Goal: Task Accomplishment & Management: Manage account settings

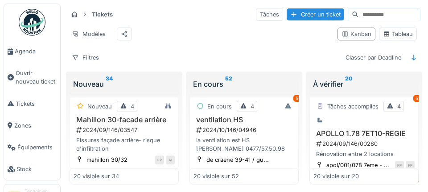
click at [34, 45] on link "Agenda" at bounding box center [32, 52] width 56 height 22
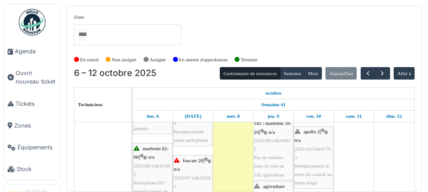
scroll to position [87, 0]
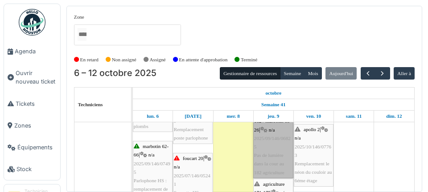
click at [281, 166] on link "agriculture 182 / marbotin 18-26 | n/a 2025/09/146/06825 Pas de lumière dans la…" at bounding box center [273, 142] width 40 height 71
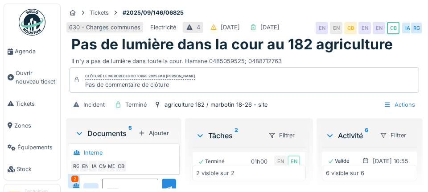
scroll to position [80, 0]
click at [42, 56] on span "Agenda" at bounding box center [36, 51] width 42 height 8
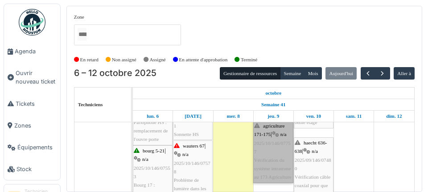
click at [271, 168] on link "agriculture 171-175 | n/a 2025/10/146/07757 Vérification du système intratrone …" at bounding box center [273, 152] width 40 height 62
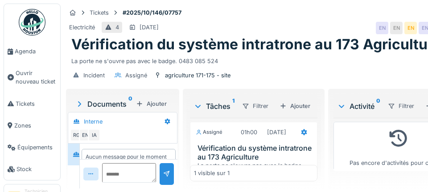
click at [24, 51] on span "Agenda" at bounding box center [36, 51] width 42 height 8
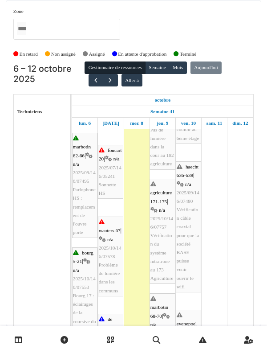
scroll to position [171, 0]
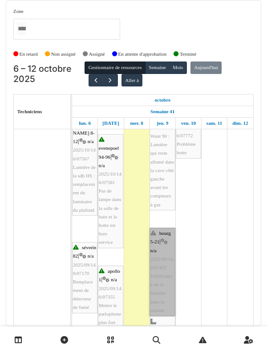
click at [165, 192] on link "bourg 5-21 | n/a 2025/09/146/07437 Vérification de la lumière dans la cuisine" at bounding box center [163, 272] width 26 height 88
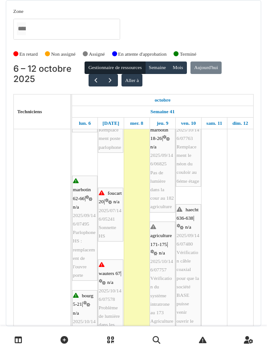
scroll to position [128, 0]
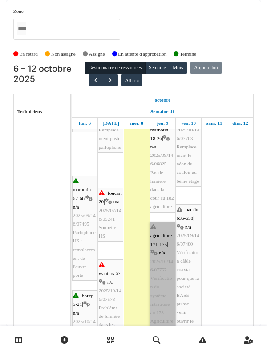
click at [167, 192] on link "agriculture 171-175 | n/a 2025/10/146/07757 Vérification du système intratrone …" at bounding box center [163, 273] width 26 height 105
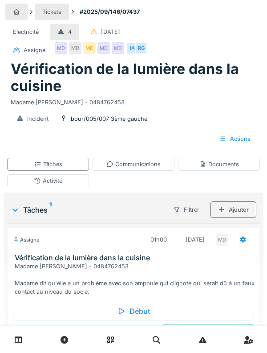
click at [135, 52] on div "RG" at bounding box center [141, 48] width 12 height 12
click at [261, 69] on div "Vérification de la lumière dans la cuisine Madame [PERSON_NAME] - 0484762453" at bounding box center [133, 84] width 257 height 46
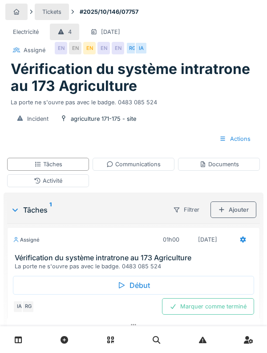
click at [183, 279] on div "Début" at bounding box center [133, 285] width 241 height 19
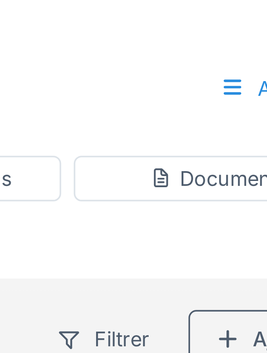
click at [163, 101] on div "Incident agriculture 171-175 - site" at bounding box center [133, 100] width 249 height 16
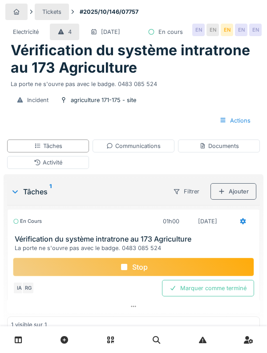
click at [27, 164] on div "Activité" at bounding box center [48, 162] width 82 height 13
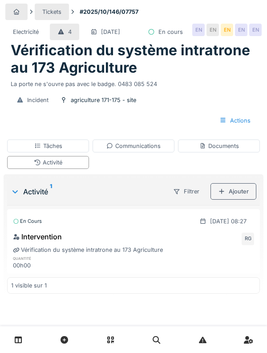
click at [236, 151] on div "Documents" at bounding box center [219, 145] width 82 height 13
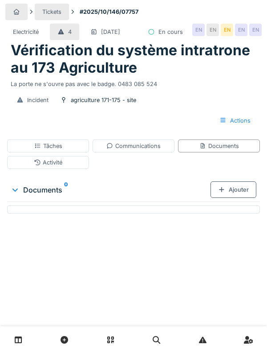
click at [245, 189] on div "Ajouter" at bounding box center [234, 189] width 46 height 16
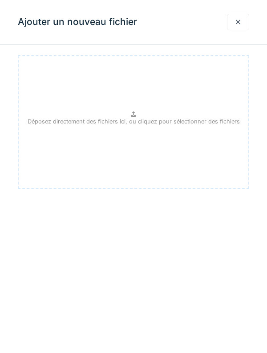
click at [185, 119] on p "Déposez directement des fichiers ici, ou cliquez pour sélectionner des fichiers" at bounding box center [134, 121] width 212 height 8
type input "**********"
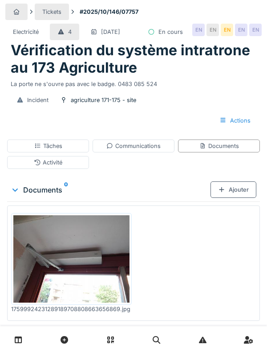
click at [241, 184] on div "Ajouter" at bounding box center [234, 189] width 46 height 16
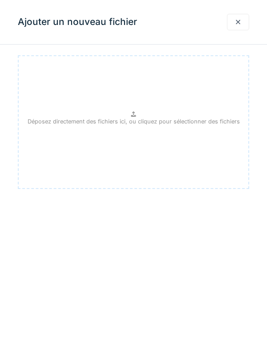
click at [160, 130] on div "Déposez directement des fichiers ici, ou cliquez pour sélectionner des fichiers" at bounding box center [134, 122] width 232 height 134
type input "**********"
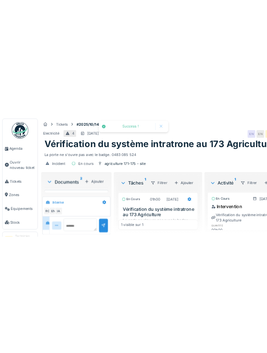
scroll to position [14, 0]
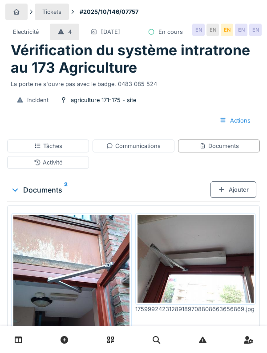
click at [236, 197] on div "Ajouter" at bounding box center [234, 189] width 46 height 16
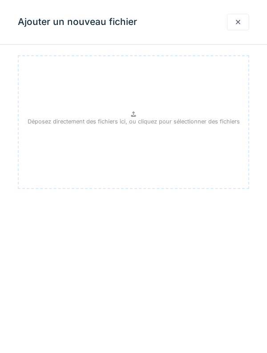
click at [181, 157] on div "Déposez directement des fichiers ici, ou cliquez pour sélectionner des fichiers" at bounding box center [134, 122] width 232 height 134
type input "**********"
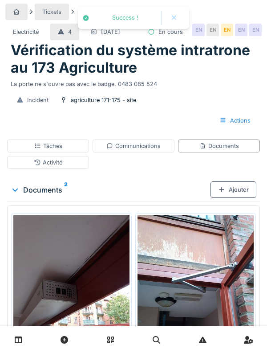
click at [240, 186] on div "Ajouter" at bounding box center [234, 189] width 46 height 16
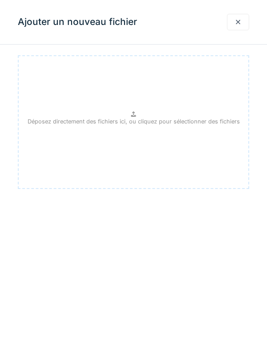
click at [198, 131] on div "Déposez directement des fichiers ici, ou cliquez pour sélectionner des fichiers" at bounding box center [134, 122] width 232 height 134
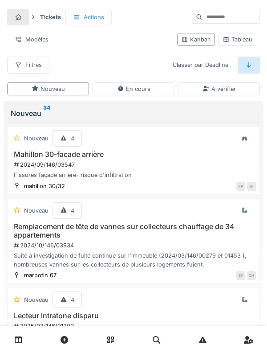
click at [16, 336] on icon at bounding box center [19, 340] width 8 height 8
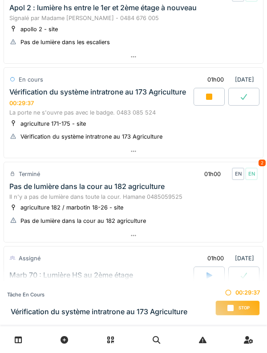
scroll to position [43, 0]
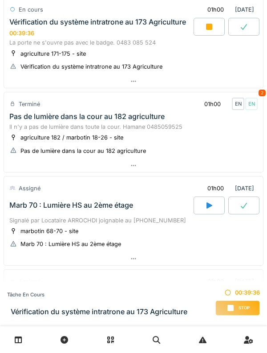
click at [26, 121] on div "Pas de lumière dans la cour au 182 agriculture" at bounding box center [86, 116] width 155 height 8
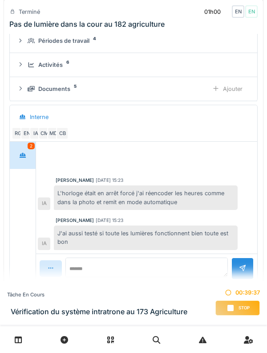
scroll to position [320, 0]
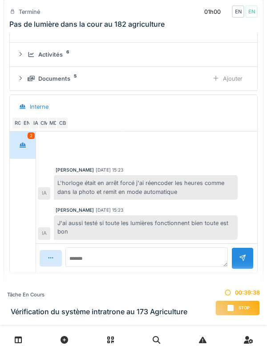
click at [26, 153] on div at bounding box center [23, 145] width 22 height 16
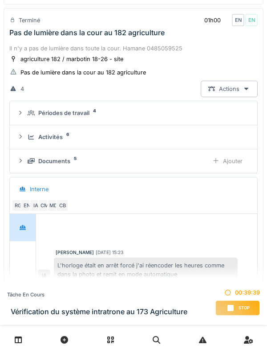
scroll to position [231, 0]
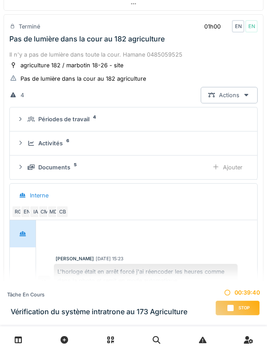
click at [45, 59] on div "Il n'y a pas de lumière dans toute la cour. Hamane 0485059525" at bounding box center [133, 54] width 249 height 8
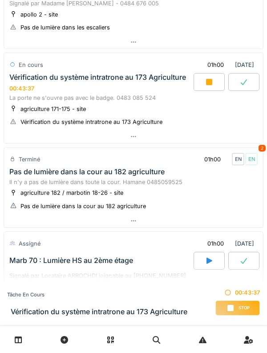
scroll to position [93, 0]
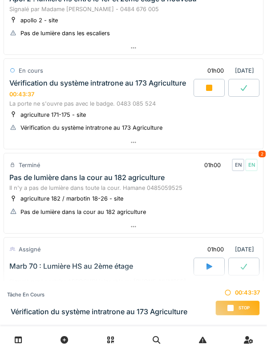
click at [207, 92] on div at bounding box center [209, 88] width 31 height 18
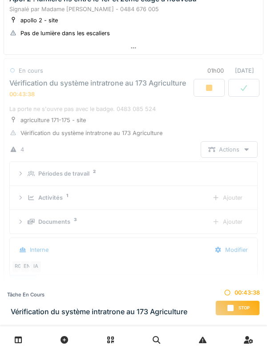
scroll to position [124, 0]
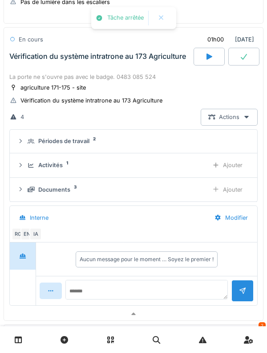
click at [45, 61] on div "Vérification du système intratrone au 173 Agriculture" at bounding box center [97, 56] width 177 height 8
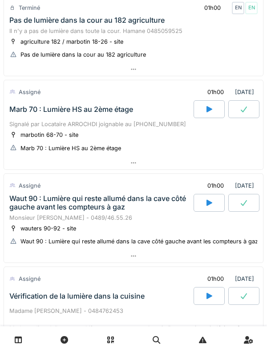
scroll to position [251, 0]
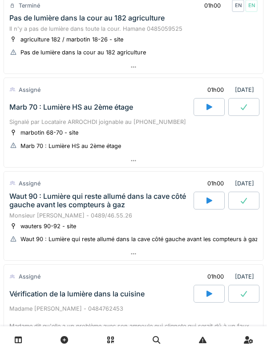
click at [204, 116] on div at bounding box center [209, 107] width 31 height 18
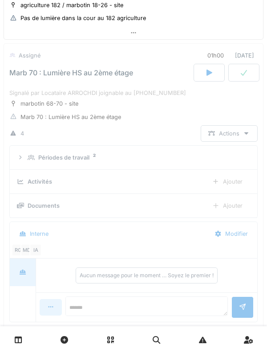
scroll to position [301, 0]
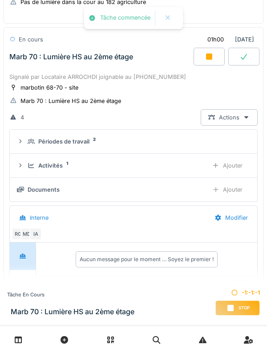
click at [33, 168] on icon at bounding box center [31, 166] width 7 height 6
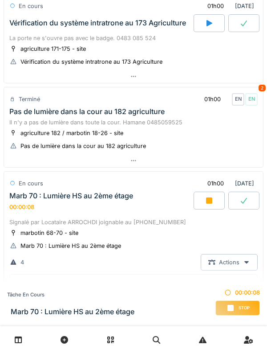
scroll to position [161, 0]
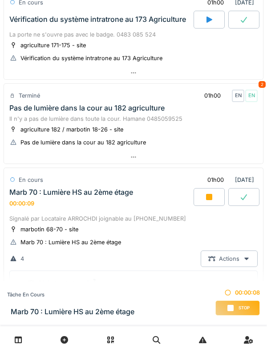
click at [42, 186] on div "En cours" at bounding box center [26, 179] width 34 height 13
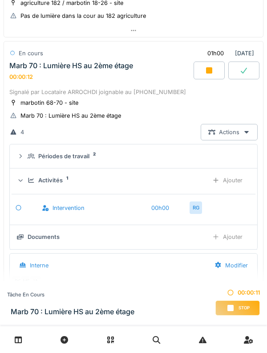
scroll to position [289, 0]
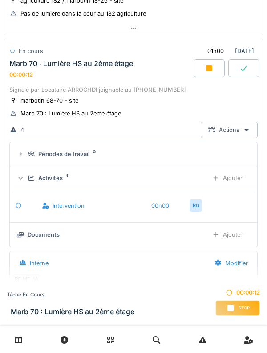
click at [232, 186] on div "Ajouter" at bounding box center [227, 178] width 45 height 16
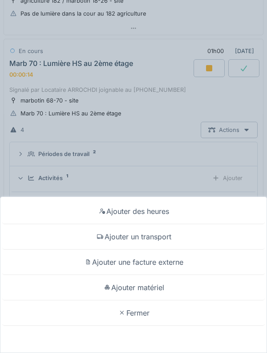
click at [45, 115] on div "Ajouter des heures Ajouter un transport Ajouter une facture externe Ajouter mat…" at bounding box center [133, 176] width 267 height 353
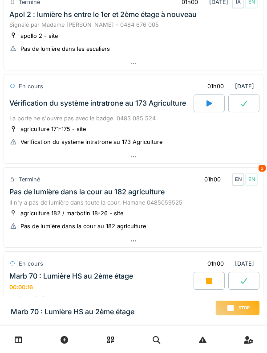
click at [31, 107] on div "Vérification du système intratrone au 173 Agriculture" at bounding box center [97, 103] width 177 height 8
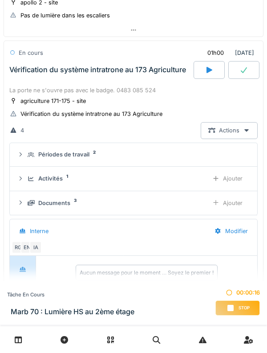
scroll to position [124, 0]
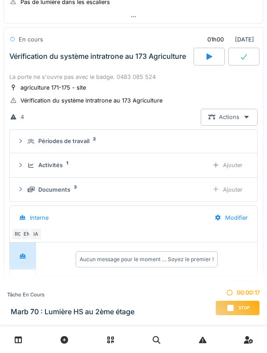
click at [37, 169] on div "Activités 1" at bounding box center [115, 165] width 174 height 8
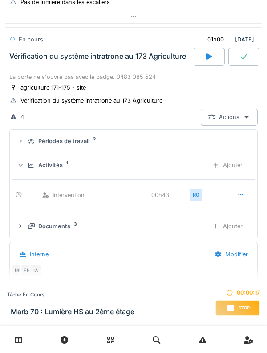
click at [237, 173] on div "Ajouter" at bounding box center [227, 165] width 45 height 16
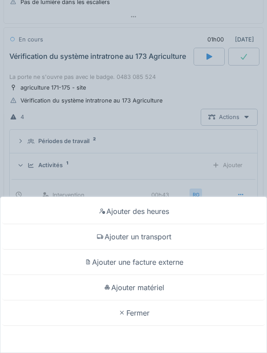
click at [211, 234] on div "Ajouter un transport" at bounding box center [133, 236] width 263 height 25
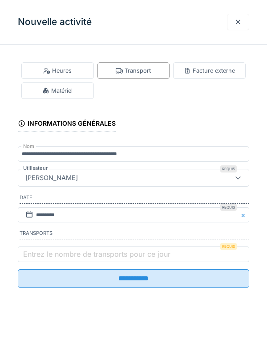
click at [133, 259] on label "Entrez le nombre de transports pour ce jour" at bounding box center [96, 254] width 151 height 11
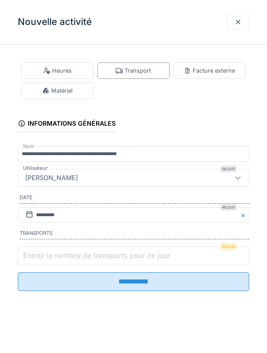
click at [133, 261] on input "Entrez le nombre de transports pour ce jour" at bounding box center [134, 255] width 232 height 19
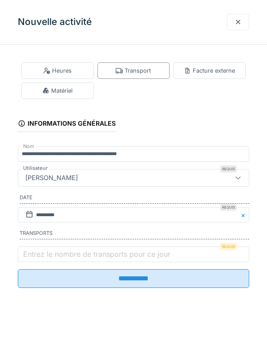
click at [48, 255] on label "Entrez le nombre de transports pour ce jour" at bounding box center [96, 254] width 151 height 11
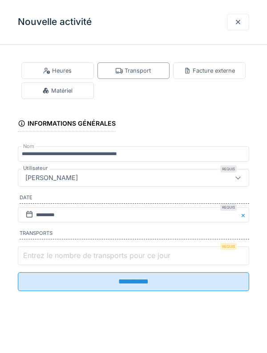
click at [48, 255] on input "Entrez le nombre de transports pour ce jour" at bounding box center [134, 255] width 232 height 19
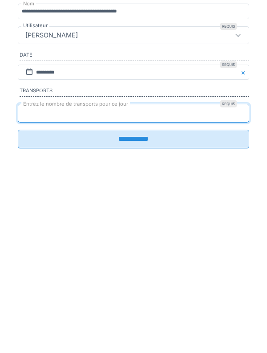
type input "*"
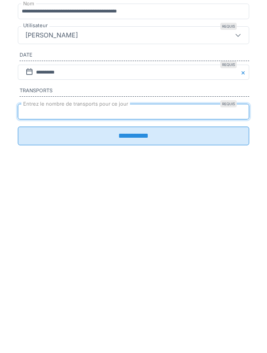
click at [181, 283] on input "**********" at bounding box center [134, 278] width 232 height 19
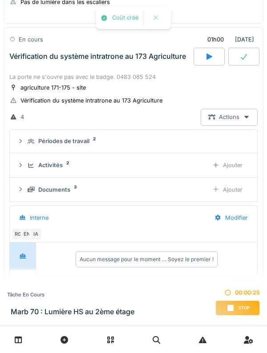
click at [41, 169] on div "Activités" at bounding box center [50, 165] width 24 height 8
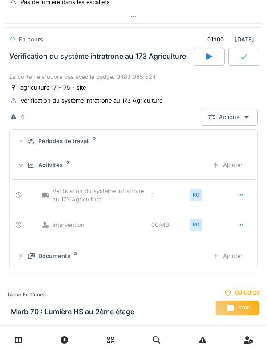
click at [44, 169] on div "Activités" at bounding box center [50, 165] width 24 height 8
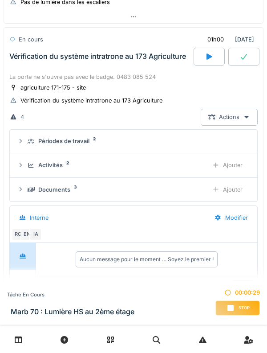
click at [34, 144] on icon at bounding box center [31, 142] width 7 height 6
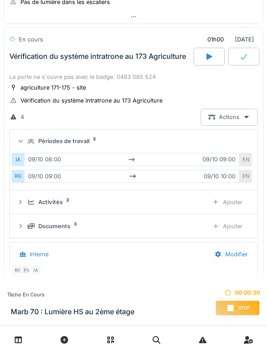
click at [35, 145] on div "Périodes de travail 2" at bounding box center [137, 141] width 219 height 8
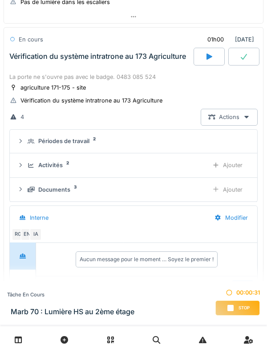
click at [38, 194] on div "Documents" at bounding box center [54, 189] width 32 height 8
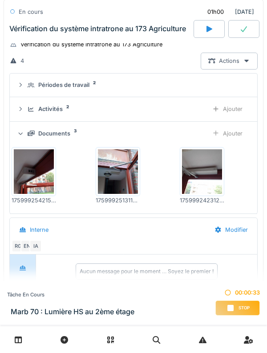
scroll to position [181, 0]
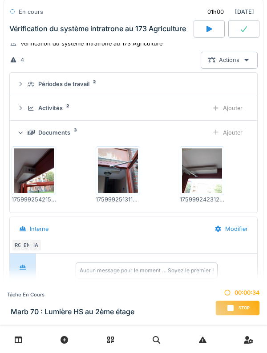
click at [30, 137] on div "Documents 3" at bounding box center [115, 132] width 174 height 8
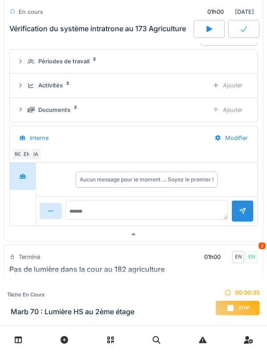
scroll to position [210, 0]
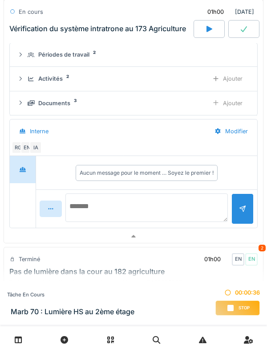
click at [175, 215] on textarea at bounding box center [146, 207] width 163 height 29
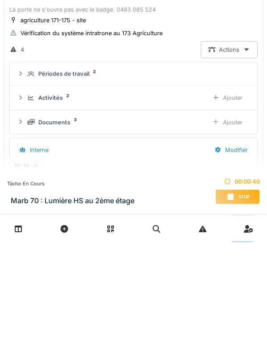
scroll to position [74, 0]
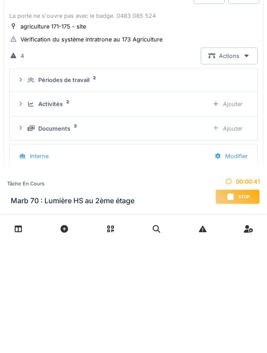
click at [28, 219] on div "Activités 2" at bounding box center [115, 215] width 174 height 8
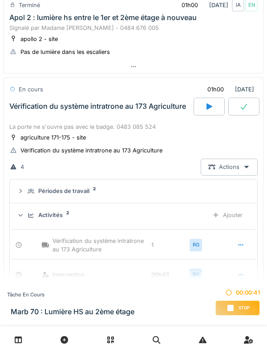
click at [30, 110] on div "Vérification du système intratrone au 173 Agriculture" at bounding box center [97, 106] width 177 height 8
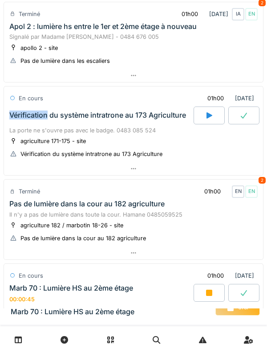
scroll to position [62, 0]
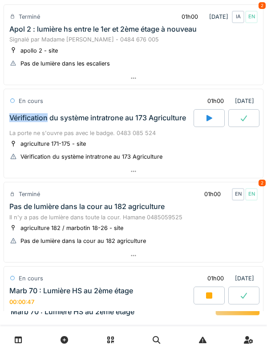
click at [101, 137] on div "La porte ne s'ouvre pas avec le badge. 0483 085 524" at bounding box center [133, 133] width 249 height 8
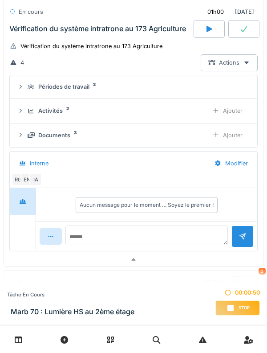
scroll to position [184, 0]
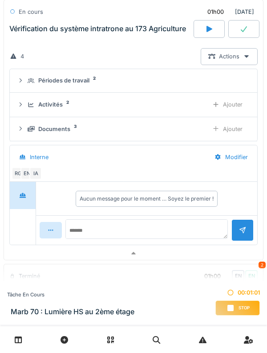
click at [35, 133] on div "Documents 3" at bounding box center [115, 129] width 174 height 8
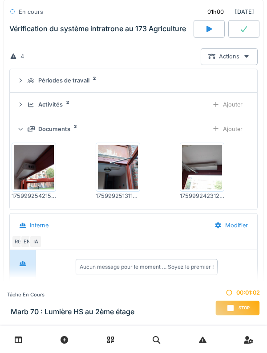
click at [35, 129] on div "Documents 3 Ajouter" at bounding box center [133, 129] width 233 height 16
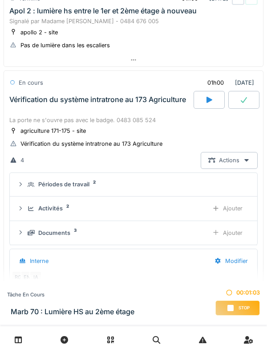
click at [30, 109] on div "Vérification du système intratrone au 173 Agriculture" at bounding box center [101, 100] width 186 height 18
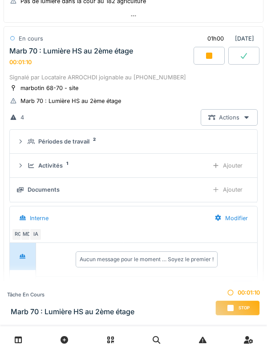
scroll to position [309, 0]
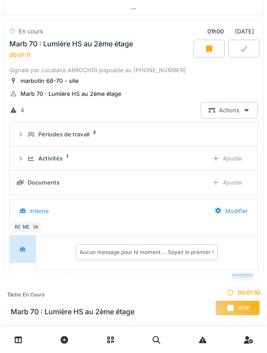
click at [26, 167] on div "Activités 1 Ajouter" at bounding box center [133, 158] width 233 height 16
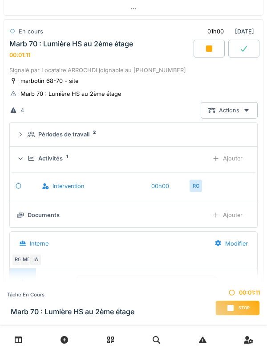
click at [27, 164] on div "Activités 1 Ajouter" at bounding box center [133, 158] width 233 height 16
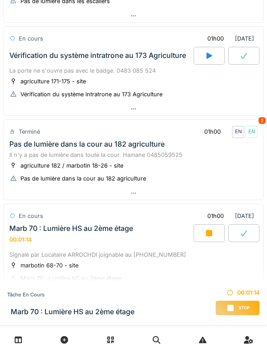
scroll to position [123, 0]
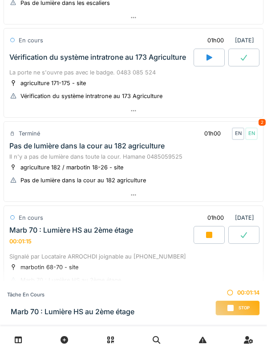
click at [33, 66] on div "Vérification du système intratrone au 173 Agriculture" at bounding box center [101, 58] width 186 height 18
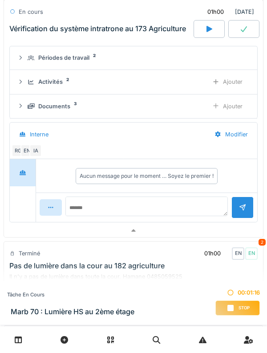
scroll to position [224, 0]
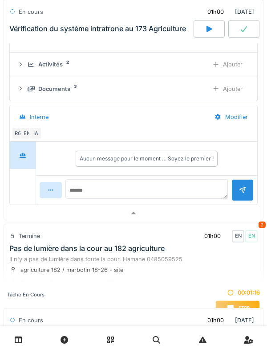
click at [31, 77] on details "Activités 2 Ajouter" at bounding box center [134, 65] width 248 height 24
click at [30, 91] on icon at bounding box center [31, 88] width 7 height 5
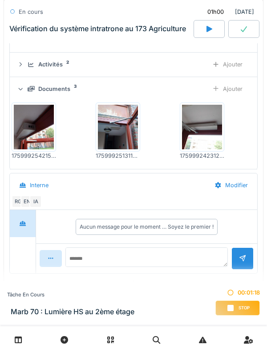
click at [30, 93] on div "Documents 3" at bounding box center [115, 89] width 174 height 8
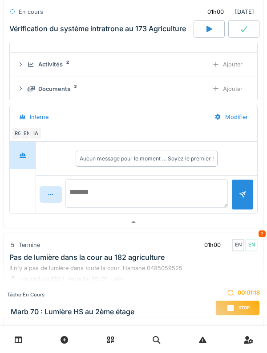
click at [85, 200] on textarea at bounding box center [146, 193] width 163 height 29
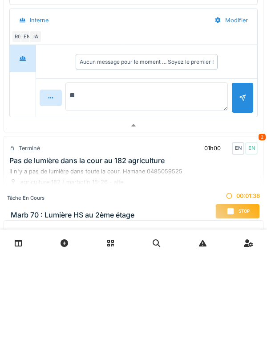
type textarea "*"
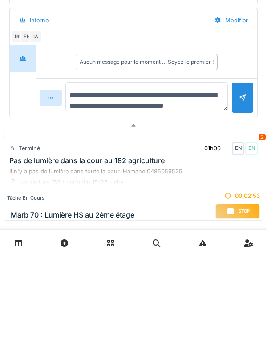
scroll to position [11, 0]
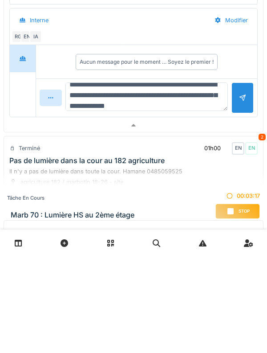
type textarea "**********"
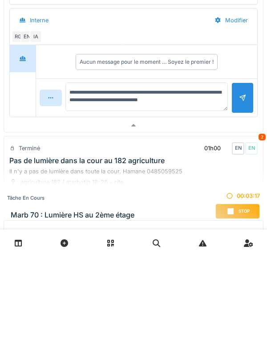
click at [236, 204] on div at bounding box center [243, 194] width 22 height 31
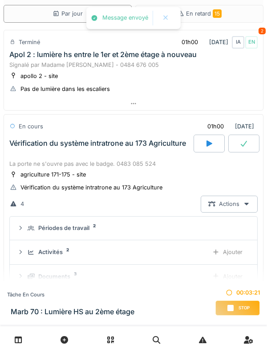
scroll to position [41, 0]
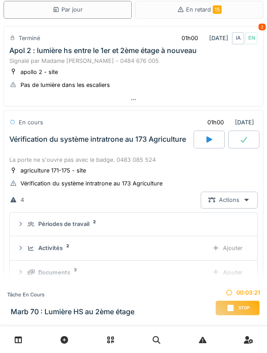
click at [34, 141] on div "Vérification du système intratrone au 173 Agriculture" at bounding box center [101, 139] width 186 height 18
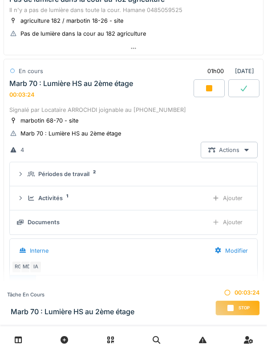
scroll to position [280, 0]
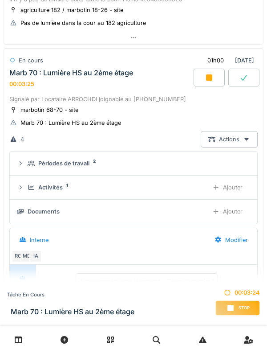
click at [32, 190] on icon at bounding box center [31, 187] width 7 height 6
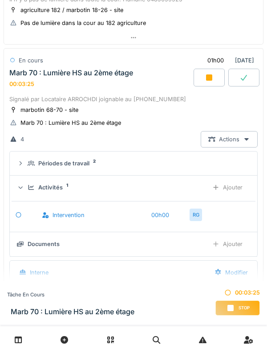
click at [238, 196] on div "Ajouter" at bounding box center [227, 187] width 45 height 16
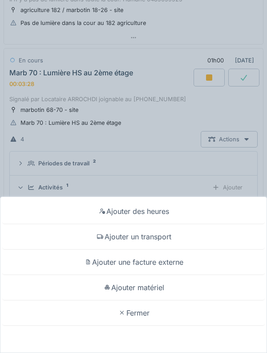
click at [198, 286] on div "Ajouter matériel" at bounding box center [133, 287] width 263 height 25
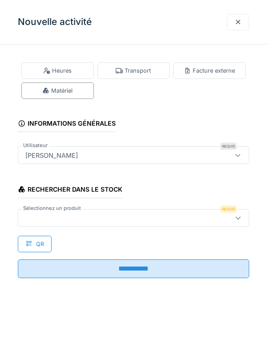
click at [205, 221] on div at bounding box center [119, 218] width 194 height 10
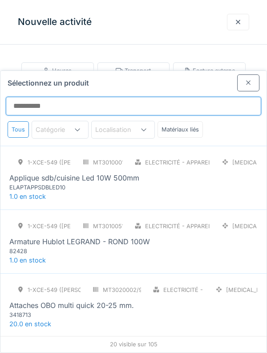
click at [142, 97] on input "Sélectionnez un produit" at bounding box center [134, 106] width 256 height 19
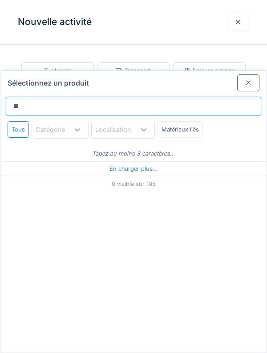
type input "**"
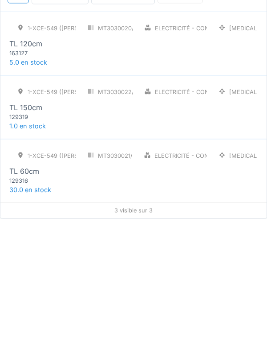
click at [26, 310] on div "129316" at bounding box center [62, 314] width 107 height 8
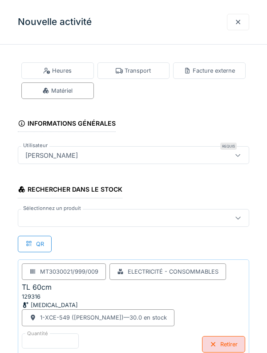
scroll to position [15, 0]
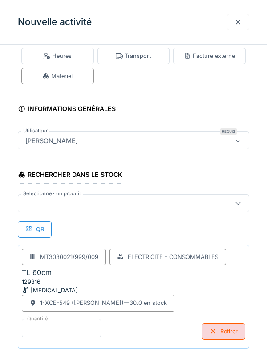
click at [45, 329] on input "*" at bounding box center [61, 327] width 79 height 19
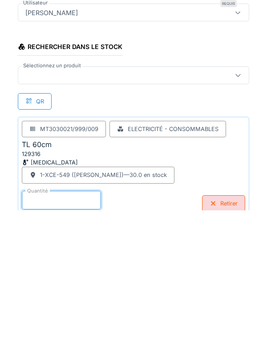
scroll to position [43, 0]
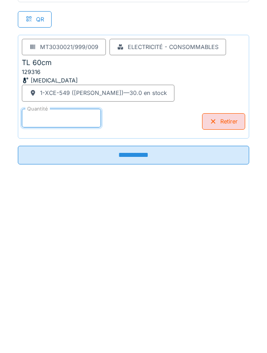
type input "*"
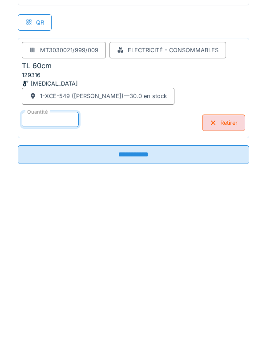
click at [41, 323] on input "**********" at bounding box center [134, 318] width 232 height 19
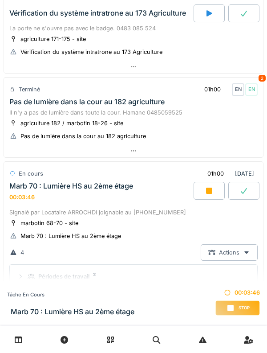
scroll to position [160, 0]
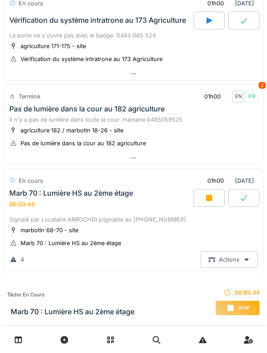
click at [69, 208] on div "Marb 70 : Lumière HS au 2ème étage 00:03:46" at bounding box center [101, 198] width 186 height 19
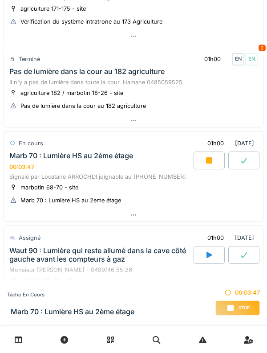
scroll to position [224, 0]
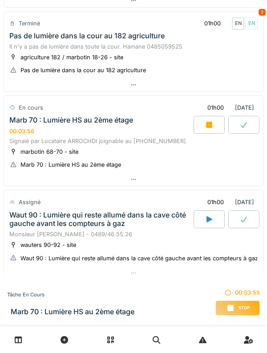
click at [55, 124] on div "Marb 70 : Lumière HS au 2ème étage" at bounding box center [71, 120] width 124 height 8
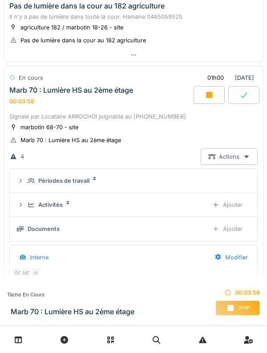
scroll to position [301, 0]
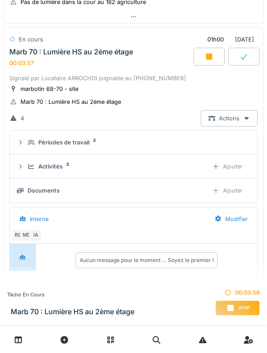
click at [22, 169] on icon at bounding box center [20, 166] width 7 height 6
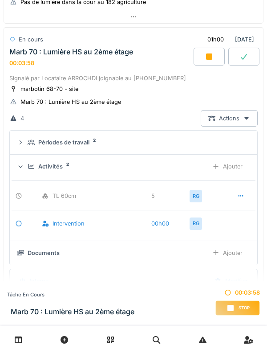
click at [220, 175] on div "Ajouter" at bounding box center [227, 166] width 45 height 16
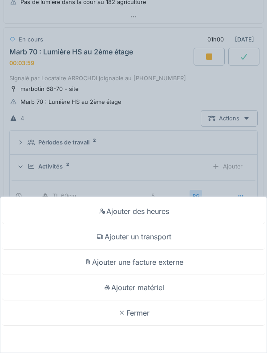
click at [41, 181] on div "Ajouter des heures Ajouter un transport Ajouter une facture externe Ajouter mat…" at bounding box center [133, 176] width 267 height 353
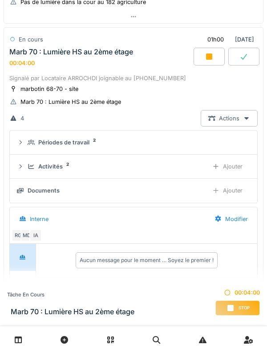
click at [26, 168] on div "Activités 2 Ajouter" at bounding box center [133, 166] width 233 height 16
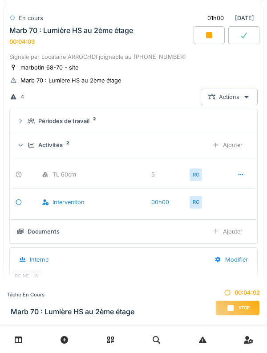
scroll to position [297, 0]
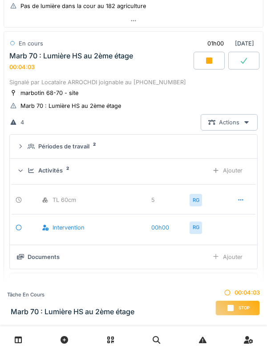
click at [31, 179] on div "Activités 2 Ajouter" at bounding box center [133, 170] width 233 height 16
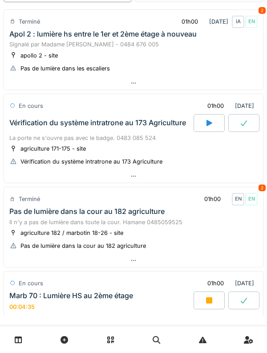
scroll to position [0, 0]
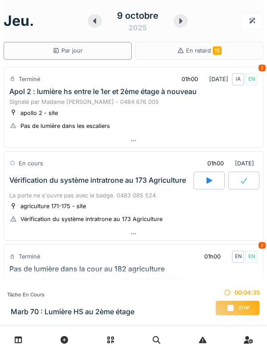
click at [87, 31] on div "jeu. 9 octobre 2025" at bounding box center [134, 21] width 260 height 28
click at [98, 21] on icon at bounding box center [94, 20] width 9 height 7
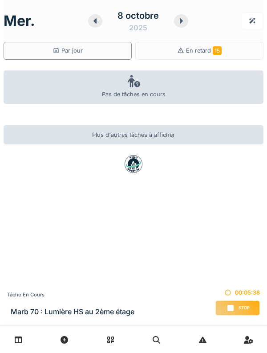
click at [179, 22] on icon at bounding box center [181, 20] width 9 height 7
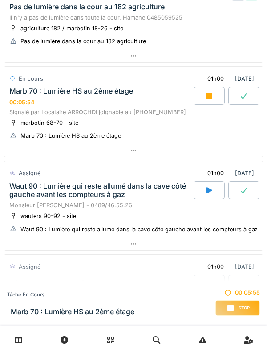
scroll to position [265, 0]
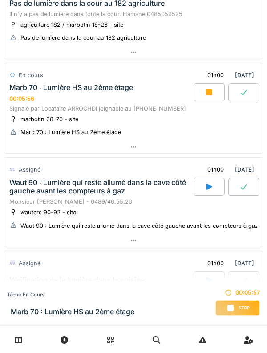
click at [45, 91] on div "Marb 70 : Lumière HS au 2ème étage" at bounding box center [71, 87] width 124 height 8
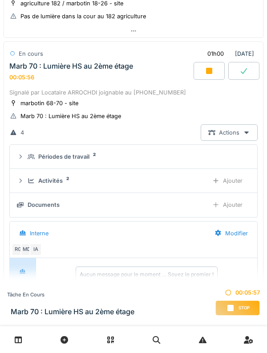
scroll to position [301, 0]
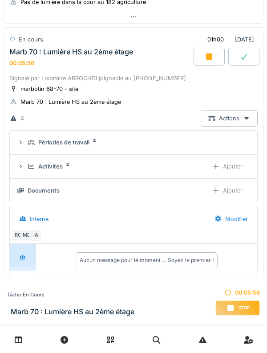
click at [29, 170] on div "Activités 2 Ajouter" at bounding box center [133, 166] width 233 height 16
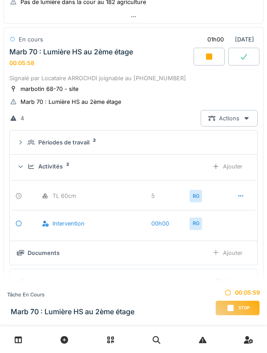
click at [31, 169] on icon at bounding box center [31, 166] width 7 height 6
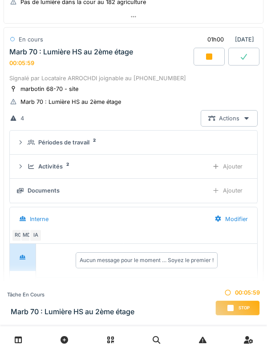
click at [30, 169] on icon at bounding box center [31, 166] width 7 height 6
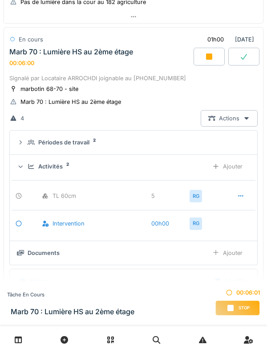
click at [219, 169] on icon at bounding box center [215, 166] width 7 height 6
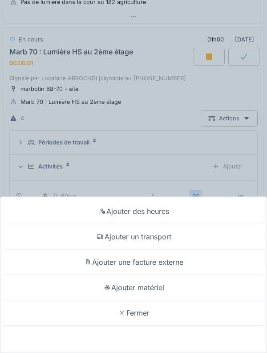
click at [94, 243] on div "Ajouter un transport" at bounding box center [133, 236] width 263 height 25
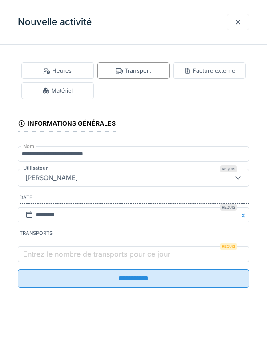
click at [32, 254] on label "Entrez le nombre de transports pour ce jour" at bounding box center [96, 254] width 151 height 11
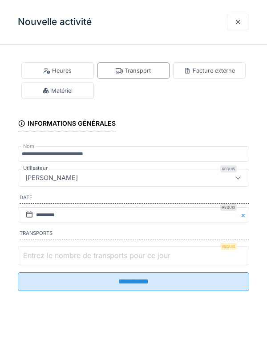
click at [32, 254] on input "Entrez le nombre de transports pour ce jour" at bounding box center [134, 255] width 232 height 19
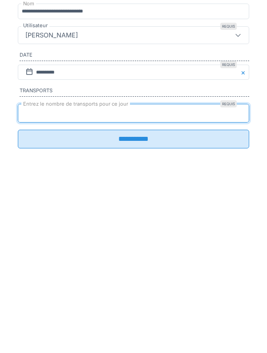
type input "*"
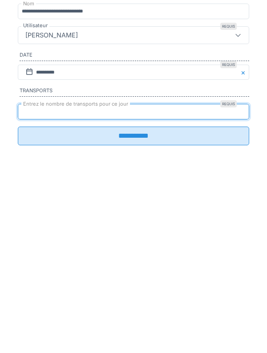
click at [33, 284] on input "**********" at bounding box center [134, 278] width 232 height 19
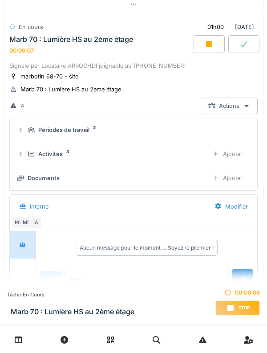
scroll to position [313, 0]
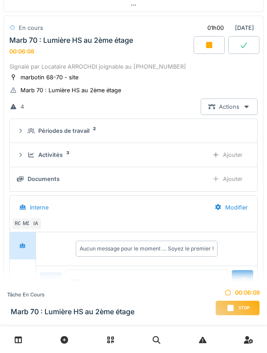
click at [223, 187] on div "Ajouter" at bounding box center [227, 179] width 45 height 16
click at [25, 163] on div "Activités 3 Ajouter" at bounding box center [133, 155] width 233 height 16
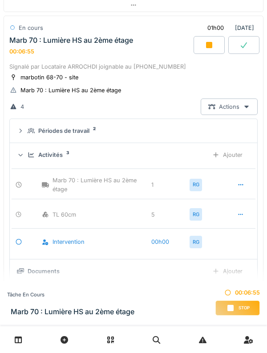
click at [24, 159] on div at bounding box center [20, 154] width 8 height 7
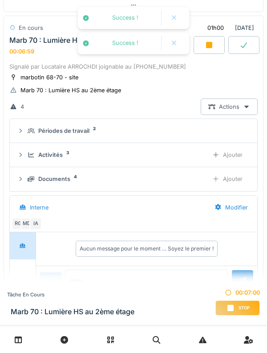
click at [24, 187] on div "Documents 4 Ajouter" at bounding box center [133, 179] width 233 height 16
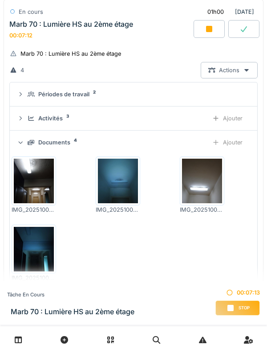
scroll to position [344, 0]
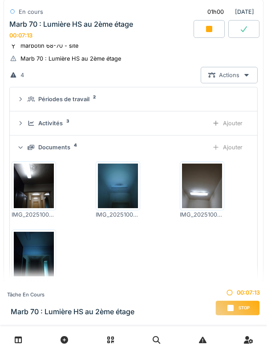
click at [21, 151] on icon at bounding box center [21, 147] width 6 height 7
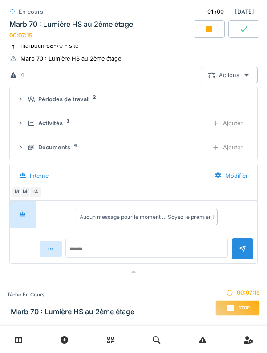
click at [25, 131] on div "Activités 3 Ajouter" at bounding box center [133, 123] width 233 height 16
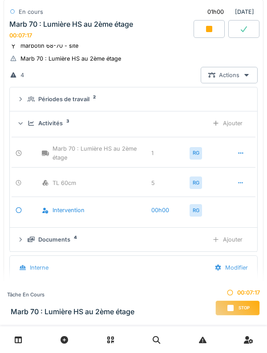
click at [26, 131] on div "Activités 3 Ajouter" at bounding box center [133, 123] width 233 height 16
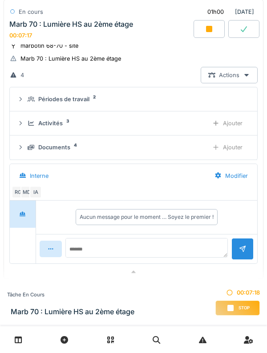
click at [30, 102] on icon at bounding box center [31, 99] width 7 height 6
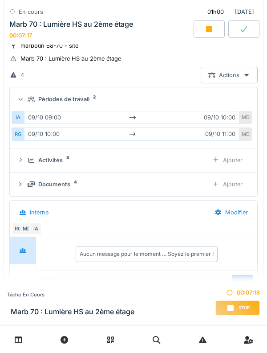
click at [27, 116] on div "IA 09/10 09:00 09/10 10:00 MD RG 09/10 10:00 09/10 11:00 MD" at bounding box center [134, 125] width 244 height 37
click at [29, 107] on summary "Périodes de travail 2" at bounding box center [133, 99] width 240 height 16
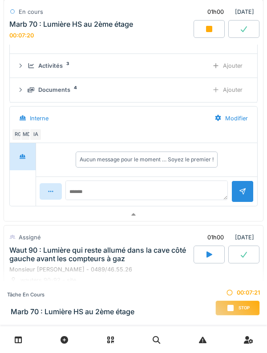
scroll to position [405, 0]
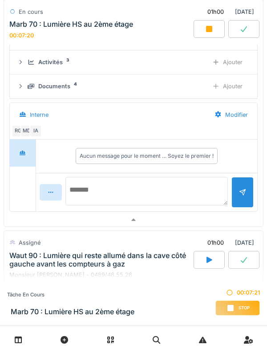
click at [86, 199] on textarea at bounding box center [146, 191] width 163 height 29
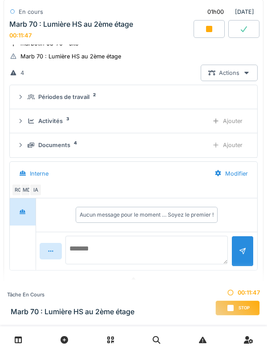
scroll to position [338, 0]
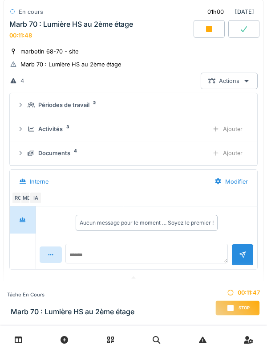
click at [33, 132] on icon at bounding box center [31, 129] width 7 height 6
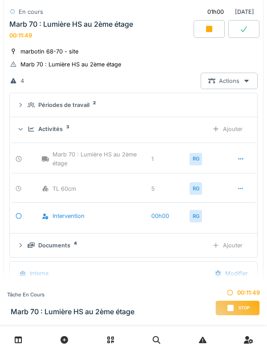
click at [30, 131] on icon at bounding box center [32, 128] width 6 height 5
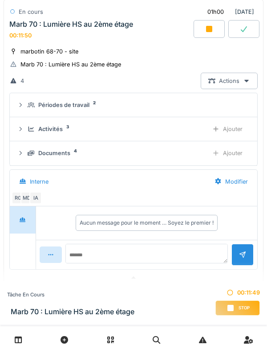
click at [34, 156] on icon at bounding box center [31, 153] width 7 height 5
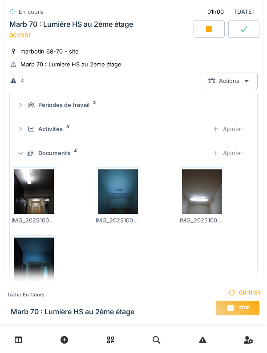
click at [30, 156] on icon at bounding box center [31, 154] width 7 height 6
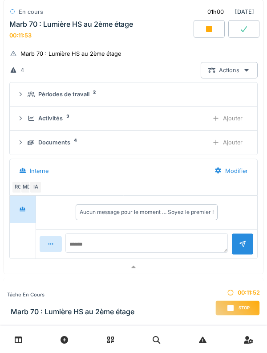
scroll to position [354, 0]
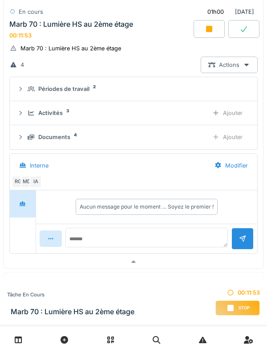
click at [239, 145] on div "Ajouter" at bounding box center [227, 137] width 45 height 16
click at [33, 140] on icon at bounding box center [31, 136] width 7 height 5
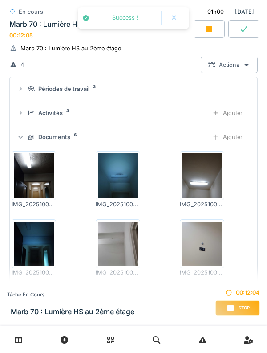
click at [21, 139] on div "Documents 6 Ajouter" at bounding box center [133, 137] width 233 height 16
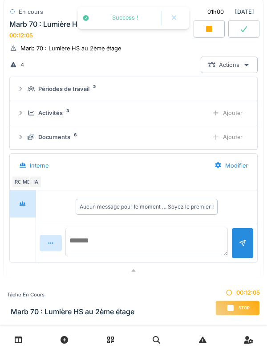
click at [168, 244] on textarea at bounding box center [146, 242] width 163 height 29
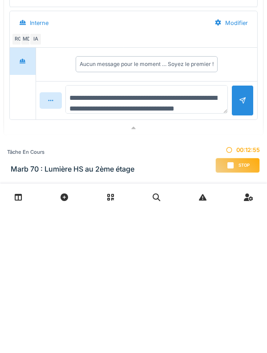
type textarea "**********"
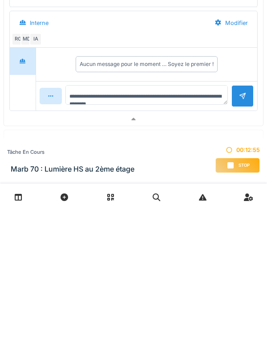
click at [240, 243] on div at bounding box center [242, 238] width 7 height 8
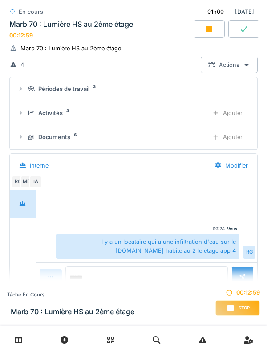
click at [35, 117] on div "Activités 3" at bounding box center [115, 113] width 174 height 8
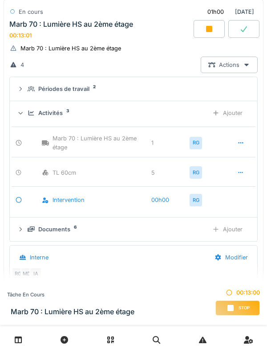
click at [30, 114] on div "Activités 3 Ajouter" at bounding box center [133, 113] width 233 height 16
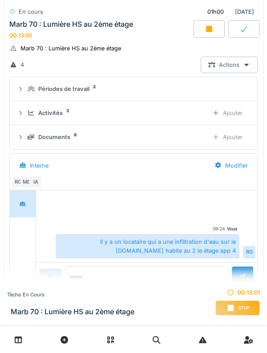
scroll to position [360, 0]
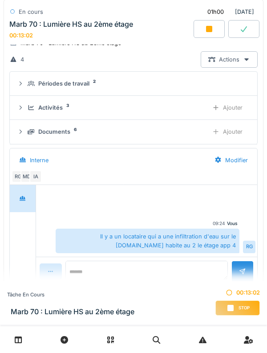
click at [28, 135] on icon at bounding box center [31, 132] width 7 height 6
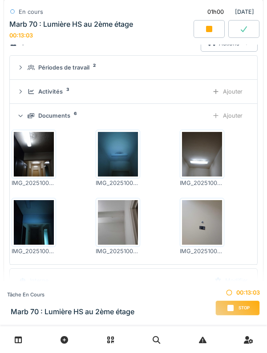
scroll to position [379, 0]
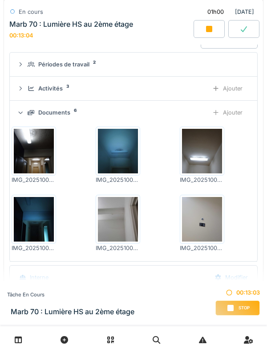
click at [24, 116] on icon at bounding box center [21, 112] width 6 height 7
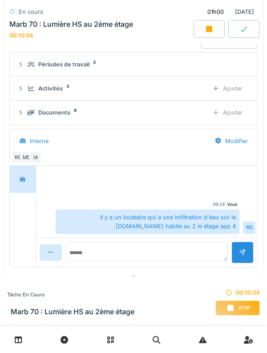
click at [21, 91] on icon at bounding box center [20, 89] width 7 height 6
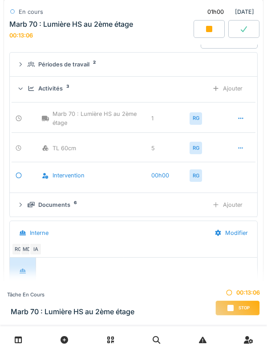
click at [26, 97] on div "Activités 3 Ajouter" at bounding box center [133, 88] width 233 height 16
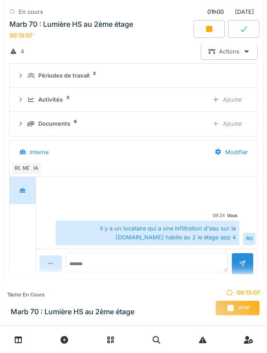
scroll to position [369, 0]
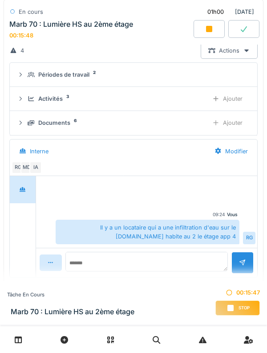
click at [29, 131] on div "Documents 6 Ajouter" at bounding box center [133, 122] width 233 height 16
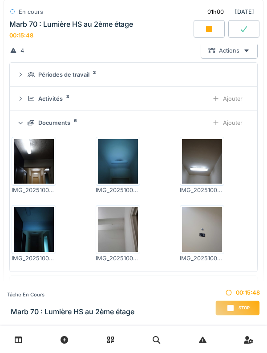
click at [32, 126] on icon at bounding box center [31, 122] width 7 height 5
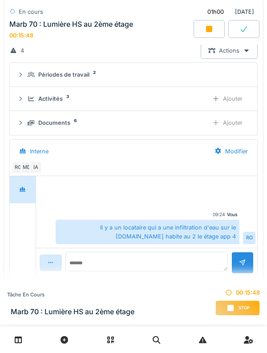
click at [24, 107] on div "Activités 3 Ajouter" at bounding box center [133, 98] width 233 height 16
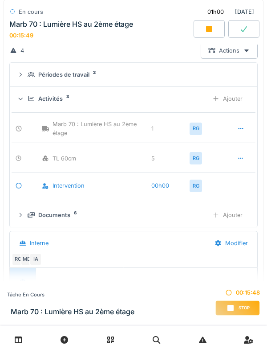
click at [29, 101] on icon at bounding box center [32, 98] width 6 height 5
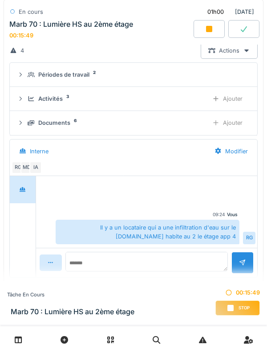
click at [37, 31] on div "Marb 70 : Lumière HS au 2ème étage 00:15:49" at bounding box center [101, 29] width 186 height 19
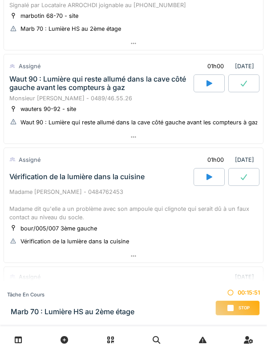
click at [34, 92] on div "Waut 90 : Lumière qui reste allumé dans la cave côté gauche avant les compteurs…" at bounding box center [100, 83] width 183 height 17
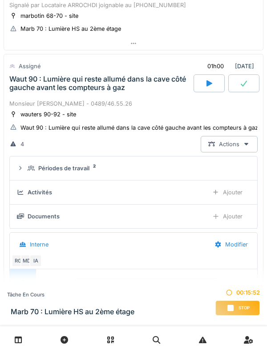
scroll to position [395, 0]
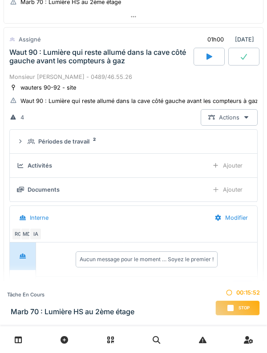
click at [33, 144] on icon at bounding box center [31, 142] width 7 height 6
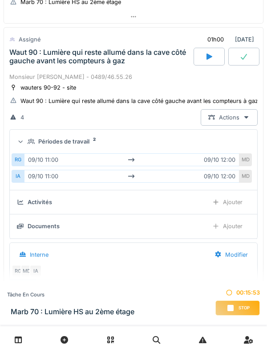
click at [28, 143] on summary "Périodes de travail 2" at bounding box center [133, 141] width 240 height 16
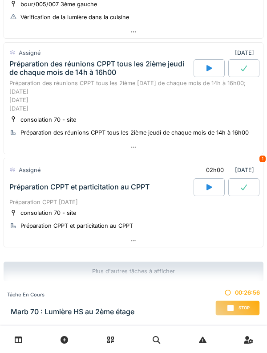
scroll to position [810, 0]
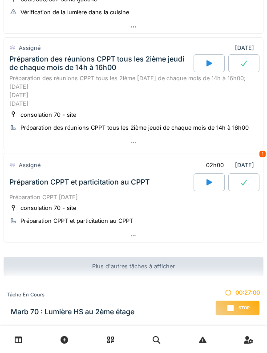
click at [39, 164] on div "Assigné" at bounding box center [30, 165] width 22 height 8
click at [40, 186] on div "Préparation CPPT et particitation au CPPT" at bounding box center [79, 182] width 140 height 8
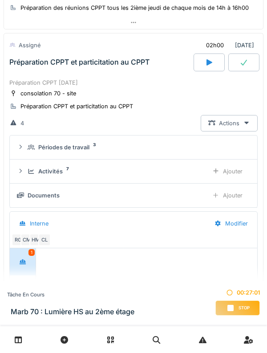
scroll to position [928, 0]
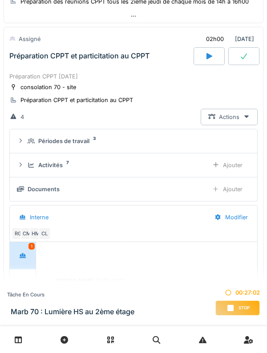
click at [29, 149] on summary "Périodes de travail 3" at bounding box center [133, 141] width 240 height 16
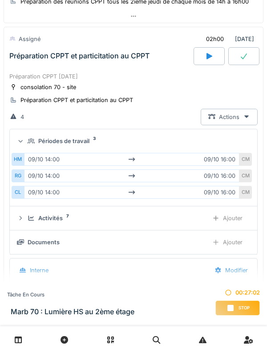
click at [29, 145] on div "Périodes de travail 3" at bounding box center [137, 141] width 219 height 8
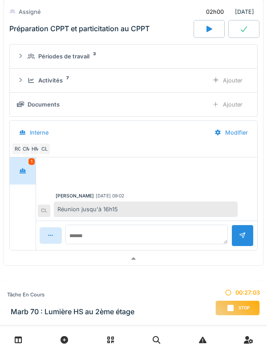
scroll to position [1013, 0]
click at [27, 174] on div at bounding box center [23, 170] width 22 height 16
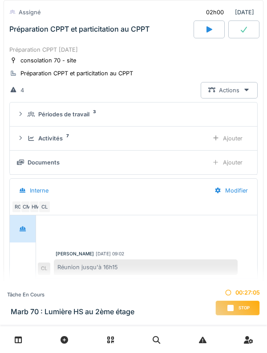
scroll to position [955, 0]
click at [27, 146] on div "Activités 7 Ajouter" at bounding box center [133, 138] width 233 height 16
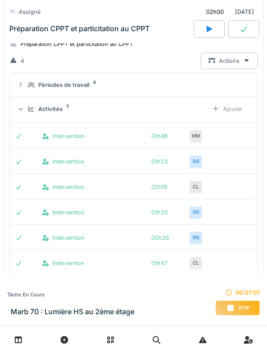
click at [16, 114] on summary "Activités 7 Ajouter" at bounding box center [133, 109] width 240 height 16
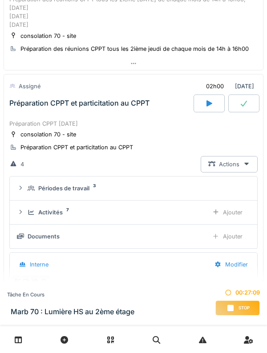
click at [25, 128] on div "Préparation CPPT octobre 2025" at bounding box center [133, 123] width 249 height 8
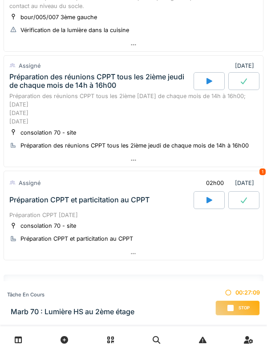
scroll to position [774, 0]
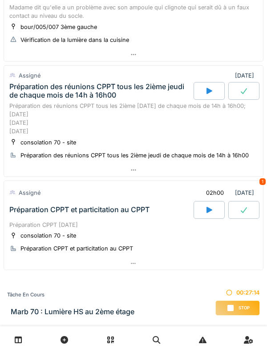
click at [25, 99] on div "Préparation des réunions CPPT tous les 2ième jeudi de chaque mois de 14h à 16h00" at bounding box center [100, 90] width 183 height 17
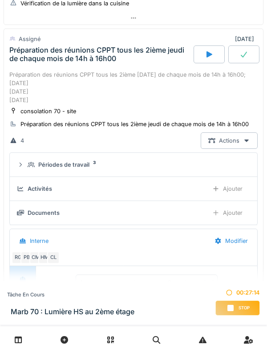
scroll to position [812, 0]
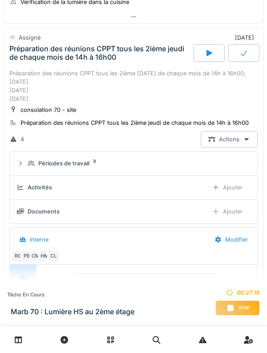
click at [25, 167] on div "Périodes de travail 3" at bounding box center [133, 163] width 233 height 8
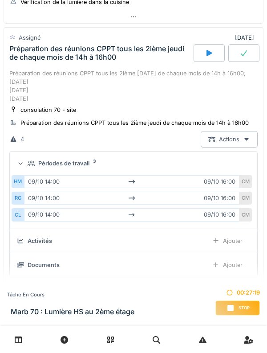
click at [13, 171] on summary "Périodes de travail 3" at bounding box center [133, 163] width 240 height 16
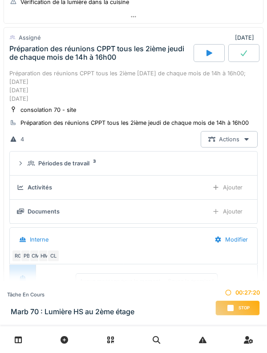
click at [31, 81] on div "Préparation des réunions CPPT tous les 2ième jeudi de chaque mois de 14h à 16h0…" at bounding box center [133, 86] width 249 height 34
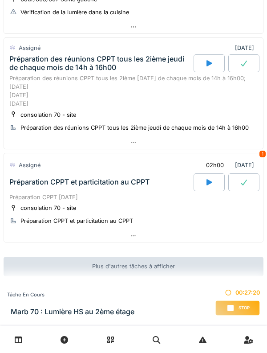
click at [28, 170] on div "Assigné" at bounding box center [25, 165] width 32 height 13
click at [34, 191] on div "Préparation CPPT et particitation au CPPT" at bounding box center [101, 182] width 186 height 18
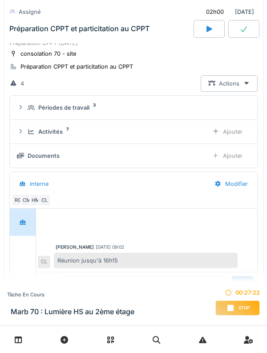
scroll to position [963, 0]
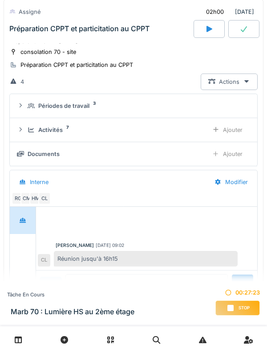
click at [24, 110] on div "Périodes de travail 3" at bounding box center [133, 106] width 233 height 8
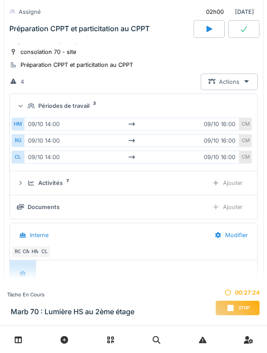
click at [26, 110] on div "Périodes de travail 3" at bounding box center [133, 106] width 233 height 8
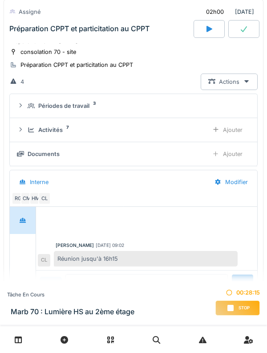
click at [33, 132] on icon at bounding box center [32, 129] width 6 height 5
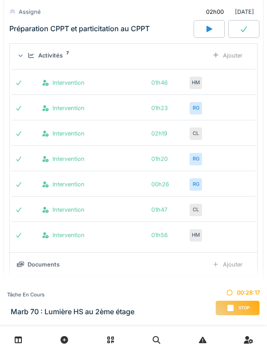
scroll to position [1040, 0]
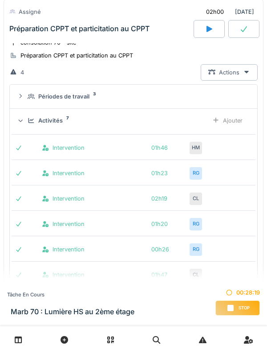
click at [30, 125] on div "Activités 7" at bounding box center [115, 120] width 174 height 8
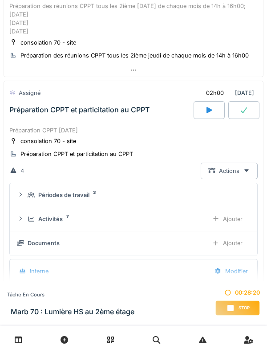
click at [30, 114] on div "Préparation CPPT et particitation au CPPT" at bounding box center [79, 110] width 140 height 8
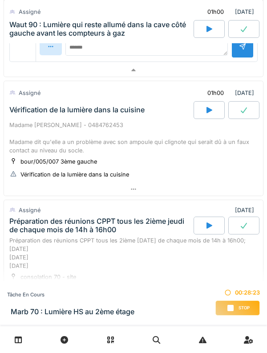
scroll to position [644, 0]
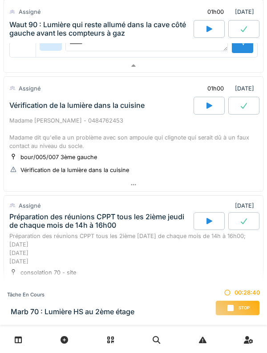
click at [142, 140] on div "Madame [PERSON_NAME] - 0484762453 Madame dit qu'elle a un problème avec son amp…" at bounding box center [133, 133] width 249 height 34
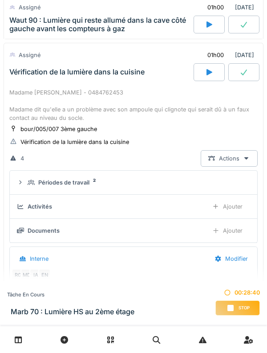
scroll to position [693, 0]
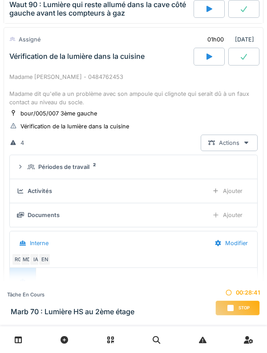
click at [82, 171] on div "Périodes de travail" at bounding box center [63, 167] width 51 height 8
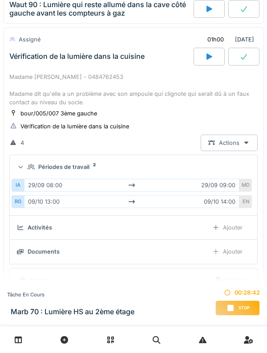
click at [81, 175] on summary "Périodes de travail 2" at bounding box center [133, 167] width 240 height 16
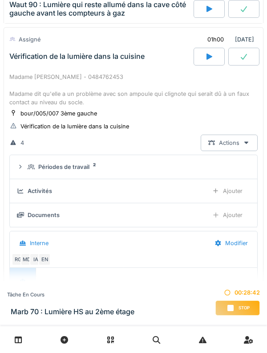
click at [82, 65] on div "Vérification de la lumière dans la cuisine" at bounding box center [101, 57] width 186 height 18
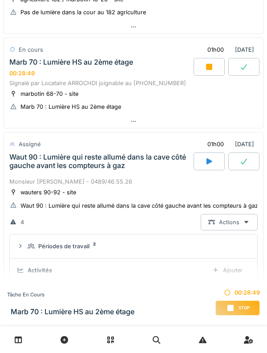
scroll to position [288, 0]
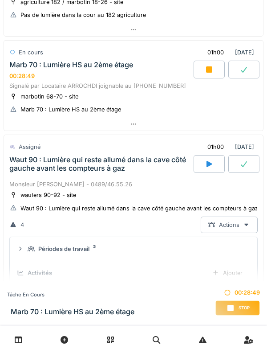
click at [137, 188] on div "Monsieur Guy DUPONT - 0489/46.55.26" at bounding box center [133, 184] width 249 height 8
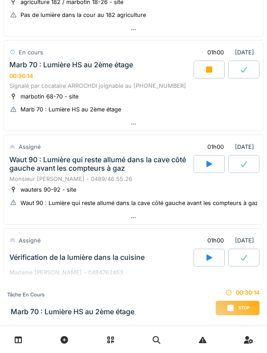
scroll to position [313, 0]
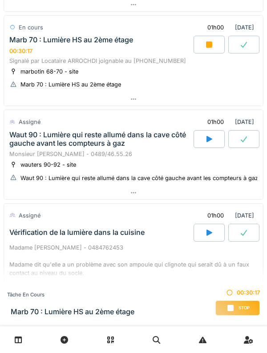
click at [45, 44] on div "Marb 70 : Lumière HS au 2ème étage" at bounding box center [71, 40] width 124 height 8
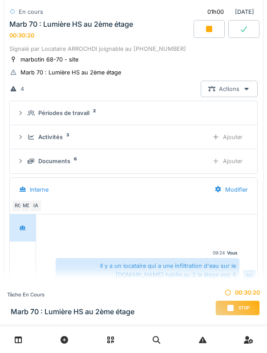
scroll to position [330, 0]
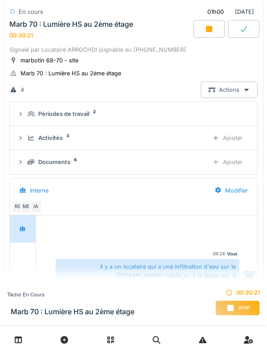
click at [29, 122] on summary "Périodes de travail 2" at bounding box center [133, 114] width 240 height 16
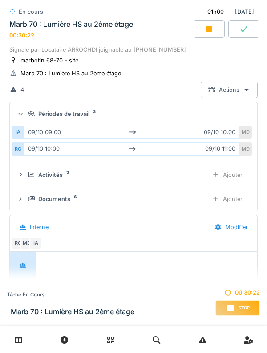
click at [28, 117] on icon at bounding box center [31, 114] width 7 height 6
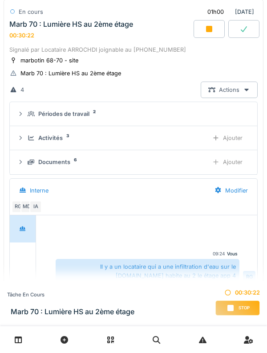
click at [29, 142] on div "Activités 3" at bounding box center [115, 138] width 174 height 8
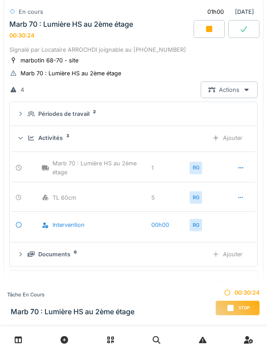
click at [32, 146] on div "Activités 3 Ajouter" at bounding box center [133, 138] width 233 height 16
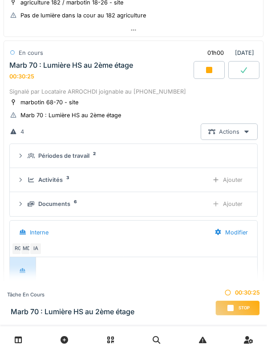
scroll to position [286, 0]
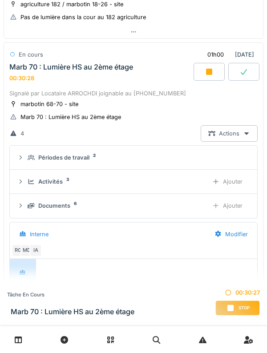
click at [60, 82] on div "Marb 70 : Lumière HS au 2ème étage 00:30:28" at bounding box center [101, 72] width 186 height 19
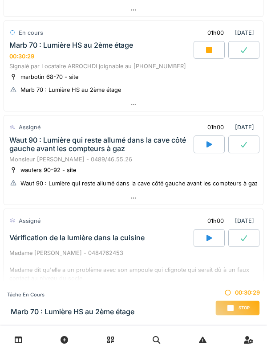
scroll to position [310, 0]
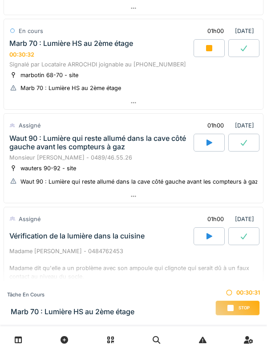
click at [202, 55] on div at bounding box center [209, 48] width 31 height 18
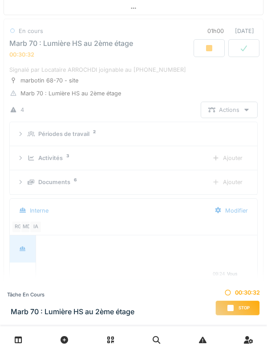
scroll to position [301, 0]
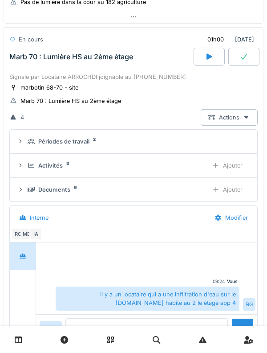
click at [81, 65] on div "Marb 70 : Lumière HS au 2ème étage" at bounding box center [101, 57] width 186 height 18
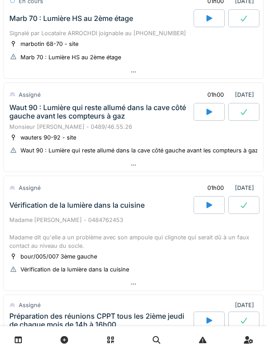
scroll to position [340, 0]
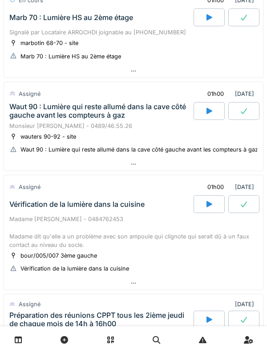
click at [37, 119] on div "Waut 90 : Lumière qui reste allumé dans la cave côté gauche avant les compteurs…" at bounding box center [100, 110] width 183 height 17
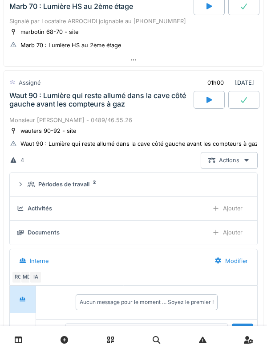
scroll to position [395, 0]
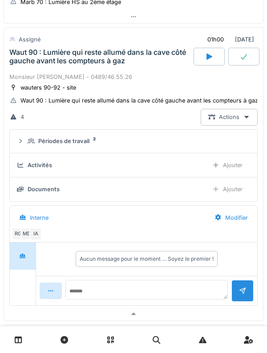
click at [29, 144] on icon at bounding box center [31, 141] width 7 height 6
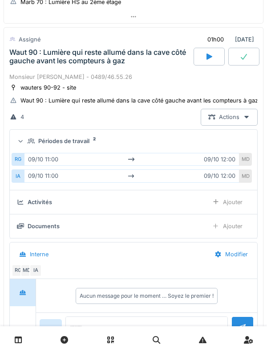
click at [29, 150] on summary "Périodes de travail 2" at bounding box center [133, 141] width 240 height 16
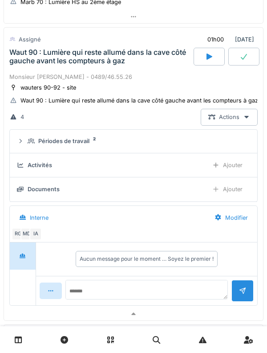
click at [234, 173] on div "Ajouter" at bounding box center [227, 165] width 45 height 16
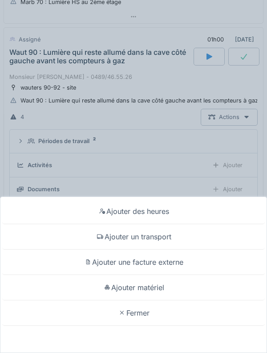
click at [202, 234] on div "Ajouter un transport" at bounding box center [133, 236] width 263 height 25
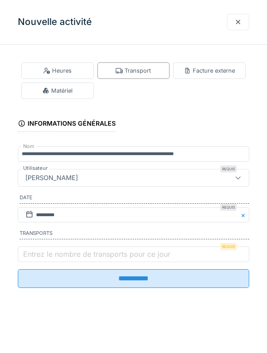
click at [161, 259] on label "Entrez le nombre de transports pour ce jour" at bounding box center [96, 254] width 151 height 11
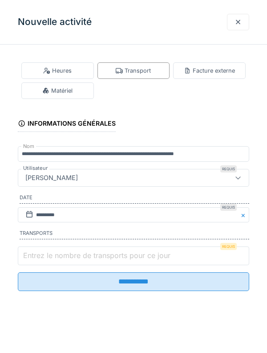
click at [161, 260] on input "Entrez le nombre de transports pour ce jour" at bounding box center [134, 255] width 232 height 19
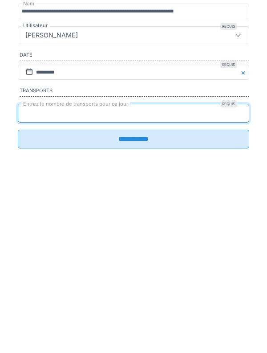
type input "*"
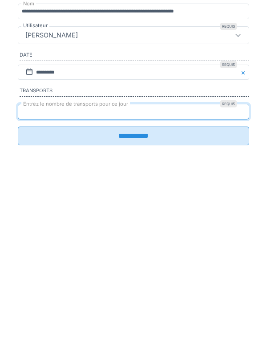
click at [231, 288] on input "**********" at bounding box center [134, 278] width 232 height 19
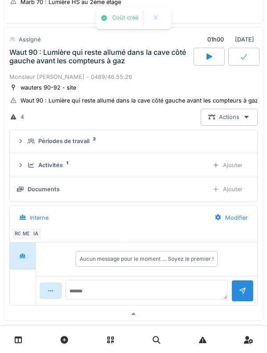
click at [51, 65] on div "Waut 90 : Lumière qui reste allumé dans la cave côté gauche avant les compteurs…" at bounding box center [100, 56] width 183 height 17
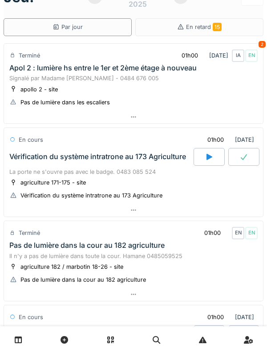
scroll to position [0, 0]
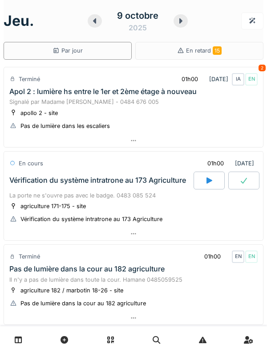
click at [184, 18] on icon at bounding box center [180, 20] width 9 height 7
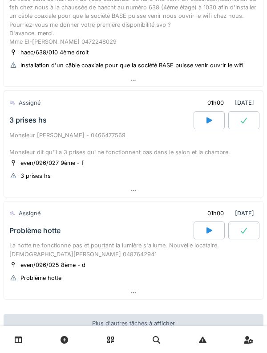
scroll to position [332, 0]
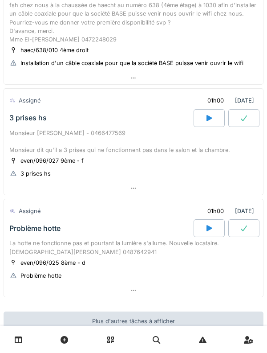
click at [111, 229] on div "Problème hotte" at bounding box center [101, 228] width 186 height 18
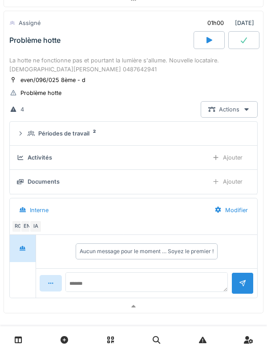
scroll to position [529, 0]
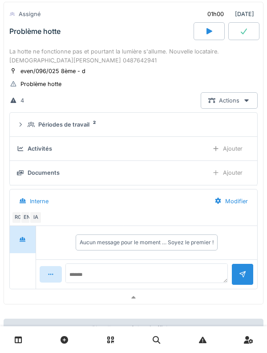
click at [40, 131] on summary "Périodes de travail 2" at bounding box center [133, 124] width 240 height 16
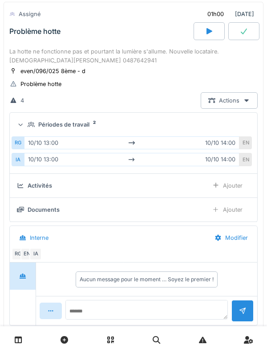
click at [33, 125] on icon at bounding box center [31, 125] width 7 height 6
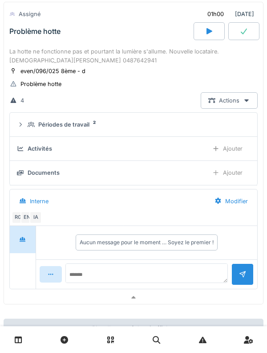
click at [26, 121] on div "Périodes de travail 2" at bounding box center [133, 124] width 233 height 8
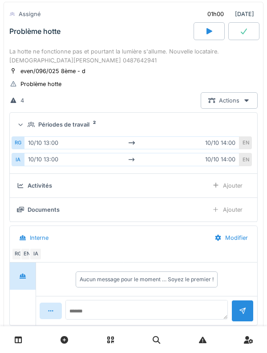
click at [31, 126] on icon at bounding box center [31, 125] width 7 height 6
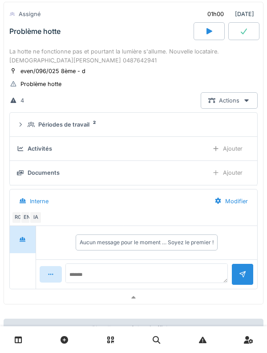
scroll to position [510, 0]
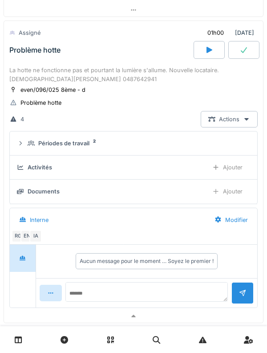
click at [28, 146] on div "Périodes de travail 2" at bounding box center [137, 143] width 219 height 8
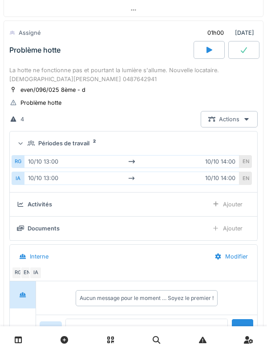
click at [29, 145] on icon at bounding box center [31, 143] width 7 height 5
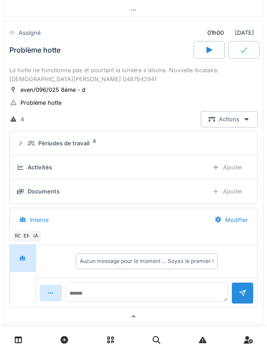
click at [55, 73] on div "La hotte ne fonctionne pas et pourtant la lumière s'allume. Nouvelle locataire.…" at bounding box center [133, 74] width 249 height 17
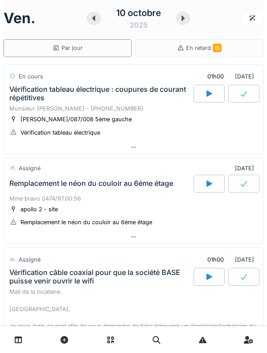
scroll to position [0, 0]
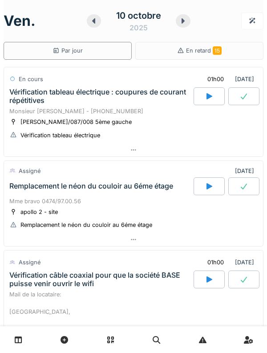
click at [92, 21] on icon at bounding box center [94, 20] width 9 height 7
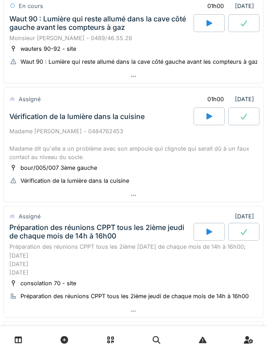
scroll to position [428, 0]
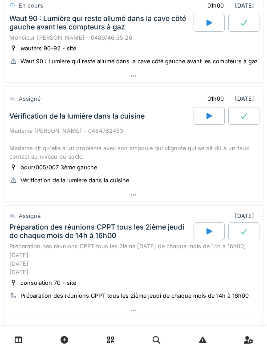
click at [257, 161] on div "Madame [PERSON_NAME] - 0484762453 Madame dit qu'elle a un problème avec son amp…" at bounding box center [133, 143] width 249 height 34
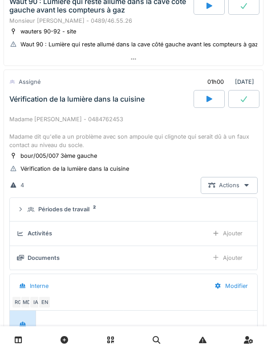
scroll to position [488, 0]
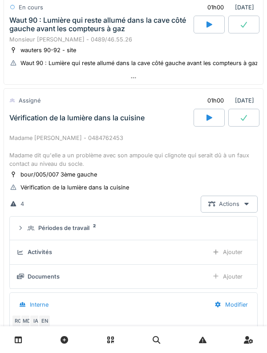
click at [33, 126] on div "Vérification de la lumière dans la cuisine" at bounding box center [101, 118] width 186 height 18
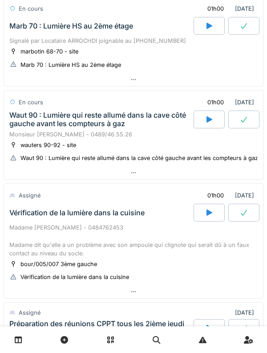
click at [204, 120] on div at bounding box center [209, 119] width 31 height 18
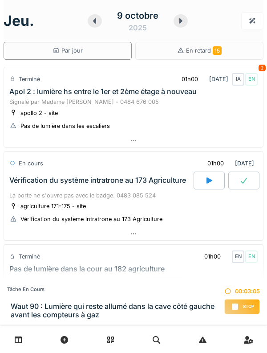
scroll to position [0, 0]
click at [28, 184] on div "Vérification du système intratrone au 173 Agriculture" at bounding box center [97, 180] width 177 height 8
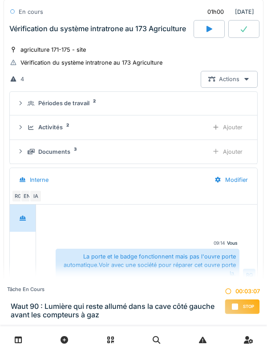
scroll to position [163, 0]
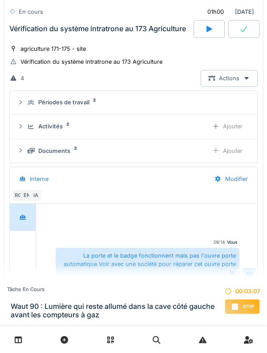
click at [28, 155] on div "Documents 3" at bounding box center [115, 151] width 174 height 8
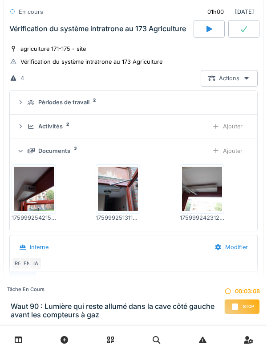
click at [31, 159] on div "Documents 3 Ajouter" at bounding box center [133, 151] width 233 height 16
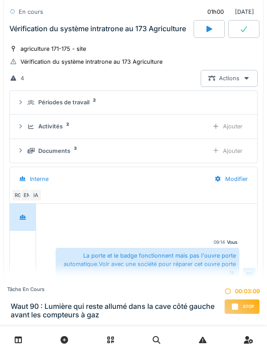
click at [31, 128] on div "Activités 2 Ajouter" at bounding box center [133, 126] width 233 height 16
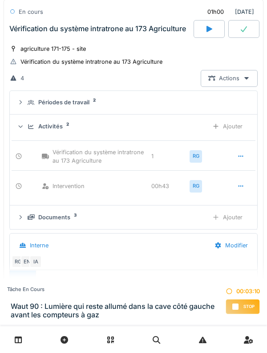
click at [31, 134] on div "Activités 2 Ajouter" at bounding box center [133, 126] width 233 height 16
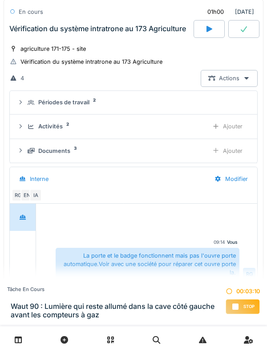
click at [28, 134] on div "Activités 2 Ajouter" at bounding box center [133, 126] width 233 height 16
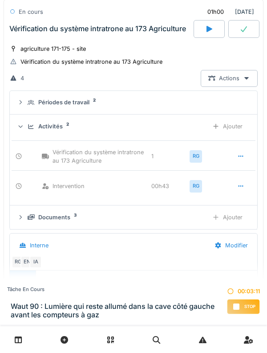
click at [237, 134] on div "Ajouter" at bounding box center [227, 126] width 45 height 16
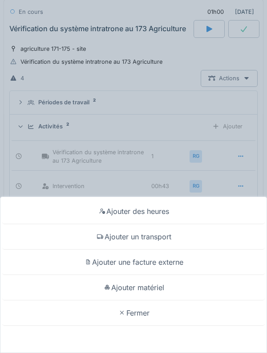
click at [235, 208] on div "Ajouter des heures" at bounding box center [133, 211] width 263 height 25
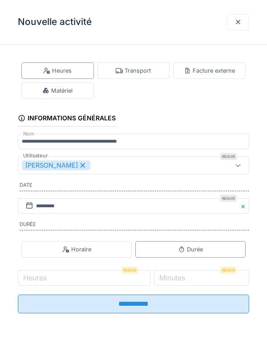
click at [80, 165] on div "[PERSON_NAME]" at bounding box center [56, 165] width 69 height 10
click at [132, 168] on div "Utilisateurs" at bounding box center [119, 165] width 194 height 10
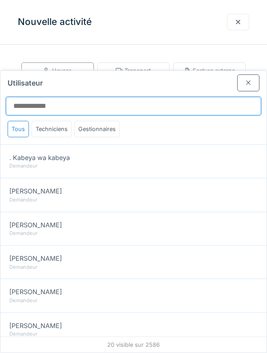
click at [187, 97] on input "Utilisateur" at bounding box center [134, 106] width 256 height 19
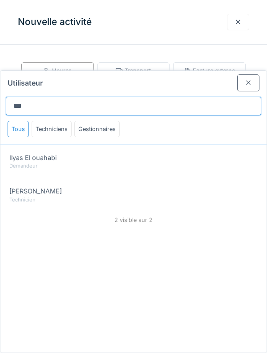
type input "***"
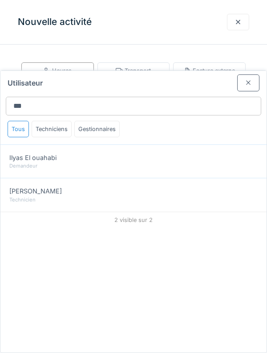
click at [24, 196] on div "Technicien" at bounding box center [133, 200] width 249 height 8
type input "*****"
click at [255, 74] on div at bounding box center [248, 82] width 22 height 16
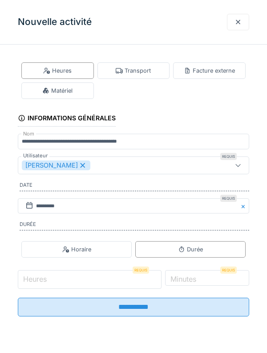
click at [60, 280] on input "Heures" at bounding box center [90, 279] width 144 height 19
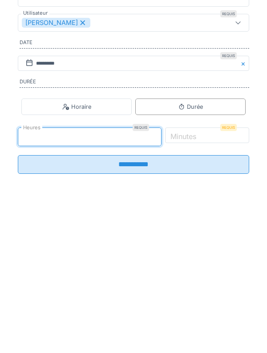
type input "*"
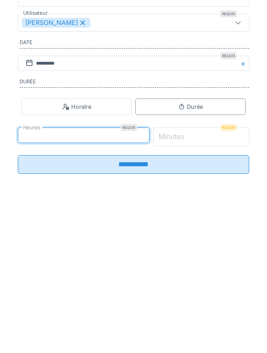
click at [219, 281] on input "*" at bounding box center [201, 279] width 97 height 19
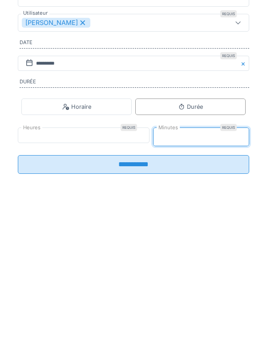
type input "**"
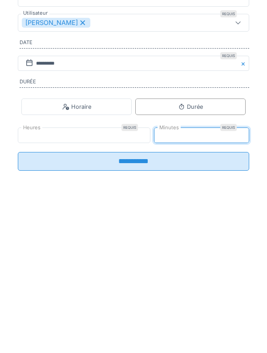
click at [196, 309] on input "**********" at bounding box center [134, 303] width 232 height 19
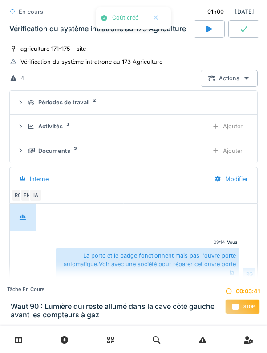
click at [36, 130] on div "Activités 3" at bounding box center [115, 126] width 174 height 8
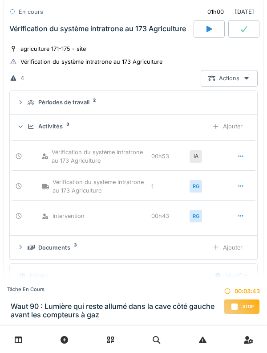
click at [252, 164] on div at bounding box center [241, 156] width 22 height 16
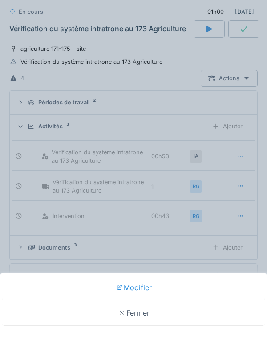
click at [198, 289] on div "Modifier" at bounding box center [133, 287] width 263 height 25
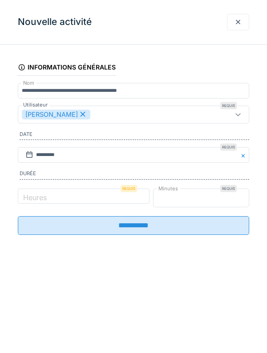
click at [194, 202] on input "**" at bounding box center [201, 197] width 97 height 19
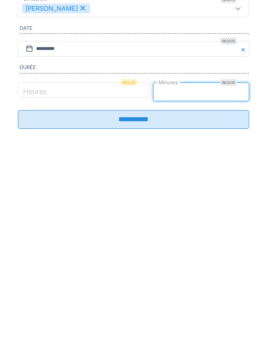
type input "*"
type input "**"
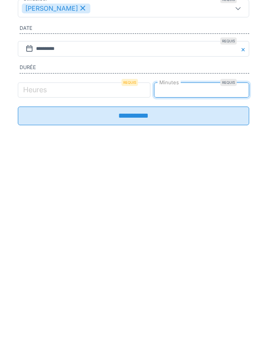
click at [233, 226] on input "**********" at bounding box center [134, 221] width 232 height 19
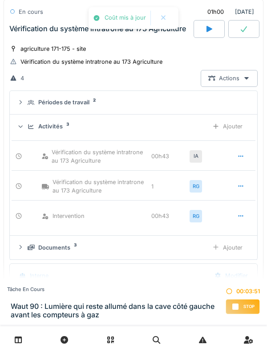
scroll to position [0, 0]
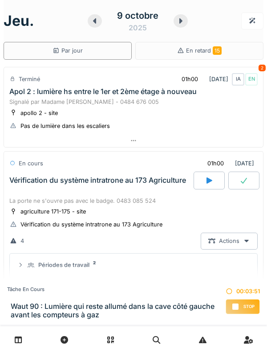
click at [43, 189] on div "Vérification du système intratrone au 173 Agriculture" at bounding box center [101, 180] width 186 height 18
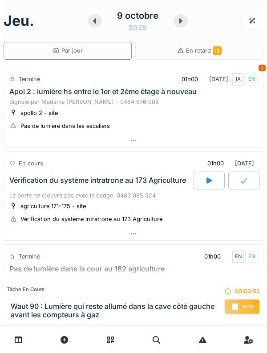
click at [183, 24] on icon at bounding box center [180, 20] width 9 height 7
click at [184, 25] on div at bounding box center [181, 20] width 14 height 13
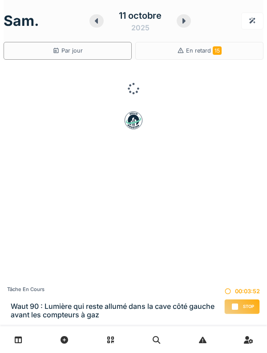
click at [183, 23] on icon at bounding box center [183, 20] width 9 height 7
click at [179, 20] on icon at bounding box center [183, 20] width 9 height 7
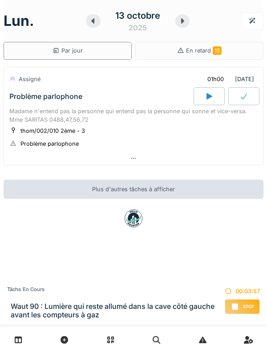
click at [182, 19] on icon at bounding box center [182, 20] width 3 height 5
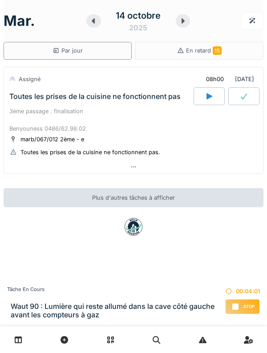
click at [183, 23] on icon at bounding box center [183, 20] width 9 height 7
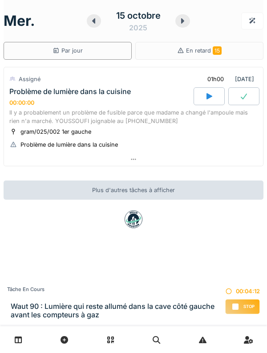
click at [183, 21] on icon at bounding box center [182, 20] width 3 height 5
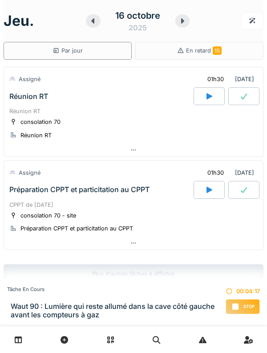
click at [183, 21] on icon at bounding box center [182, 20] width 3 height 5
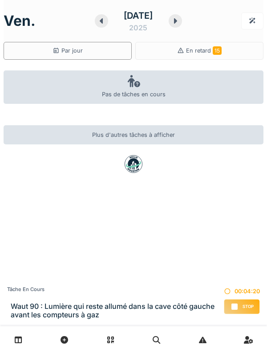
click at [182, 16] on div at bounding box center [175, 20] width 13 height 13
click at [180, 20] on icon at bounding box center [175, 20] width 9 height 7
click at [180, 22] on icon at bounding box center [175, 20] width 9 height 7
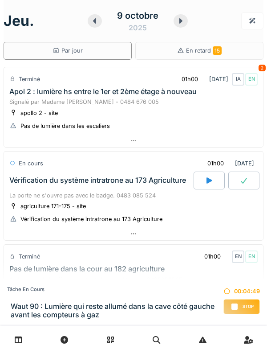
click at [179, 20] on icon at bounding box center [180, 20] width 9 height 7
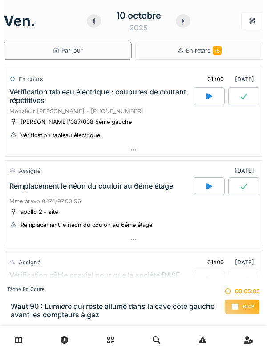
click at [17, 332] on link at bounding box center [18, 339] width 23 height 21
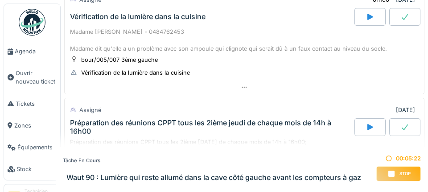
scroll to position [520, 0]
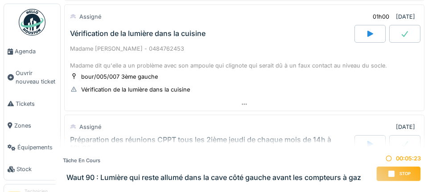
click at [23, 49] on span "Agenda" at bounding box center [36, 51] width 42 height 8
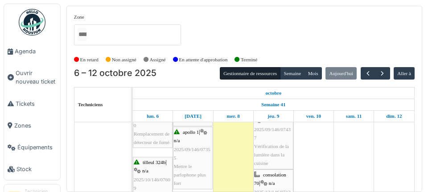
scroll to position [446, 0]
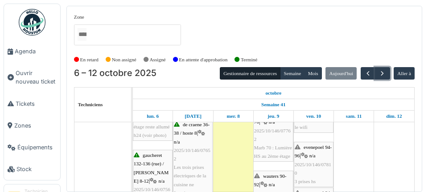
click at [376, 74] on button "button" at bounding box center [382, 73] width 15 height 13
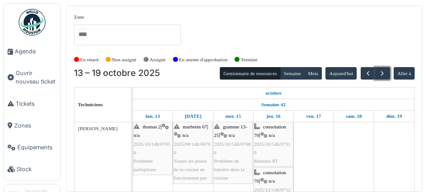
click at [384, 77] on button "button" at bounding box center [382, 73] width 15 height 13
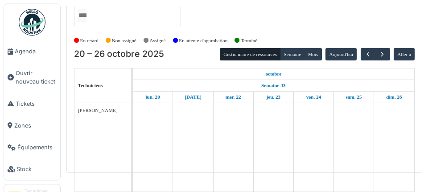
click at [381, 103] on td at bounding box center [394, 147] width 40 height 88
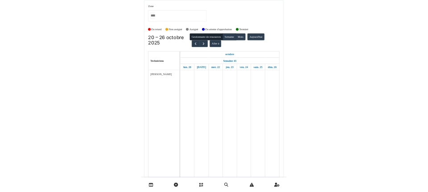
scroll to position [0, 0]
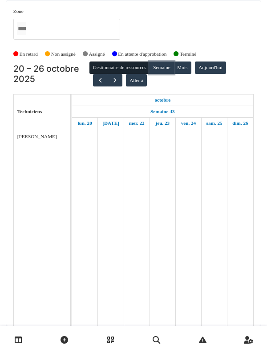
click at [163, 65] on button "Semaine" at bounding box center [162, 67] width 24 height 12
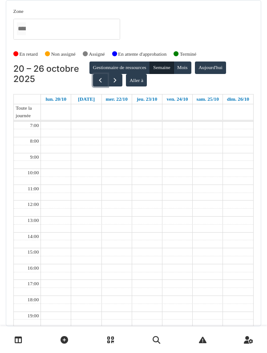
click at [98, 79] on span "button" at bounding box center [101, 81] width 8 height 8
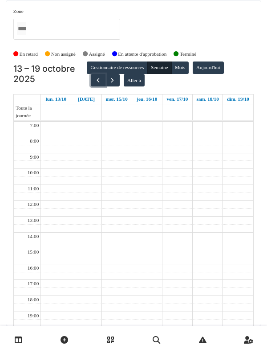
click at [101, 81] on button "button" at bounding box center [98, 80] width 15 height 13
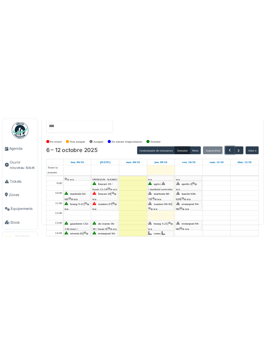
scroll to position [27, 0]
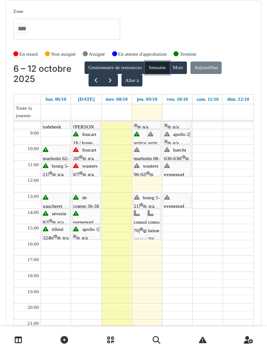
click at [161, 61] on button "Semaine" at bounding box center [157, 67] width 24 height 12
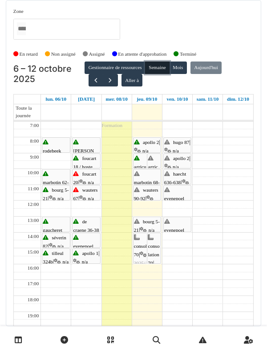
scroll to position [0, 0]
click at [147, 192] on link "bourg 5-21 | n/a 2025/09/146/07437 Vérification de la lumière dans la cuisine" at bounding box center [147, 224] width 28 height 16
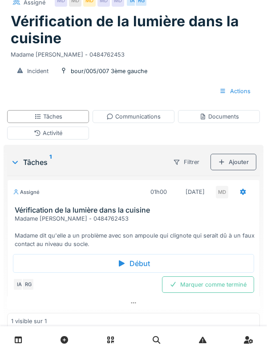
scroll to position [76, 0]
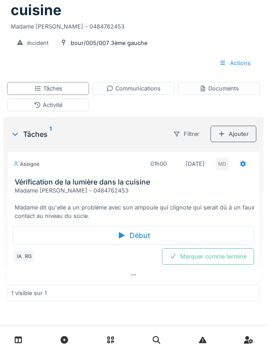
click at [41, 231] on div "Début" at bounding box center [133, 235] width 241 height 19
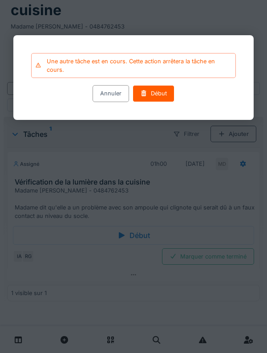
click at [148, 101] on div "Début" at bounding box center [154, 94] width 42 height 16
click at [159, 98] on div "Début" at bounding box center [154, 94] width 42 height 16
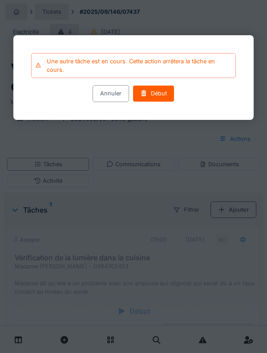
click at [104, 97] on div "Annuler" at bounding box center [111, 94] width 37 height 16
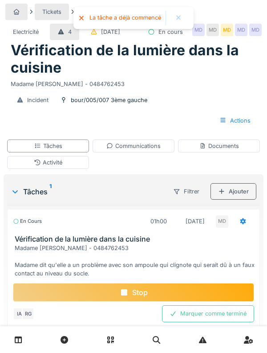
scroll to position [33, 0]
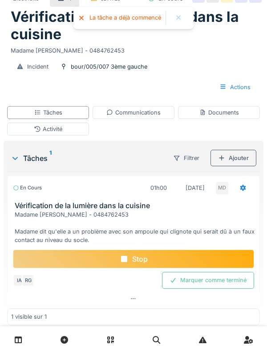
click at [30, 135] on div "Activité" at bounding box center [48, 128] width 82 height 13
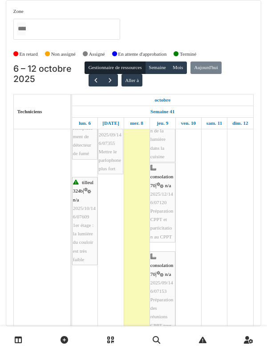
scroll to position [623, 0]
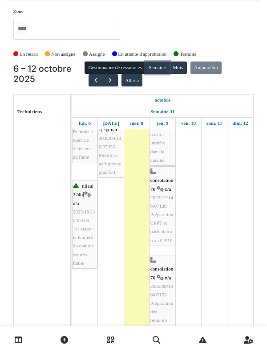
click at [163, 66] on button "Semaine" at bounding box center [157, 67] width 24 height 12
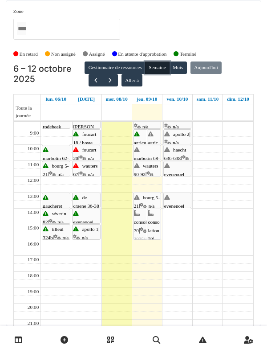
scroll to position [28, 0]
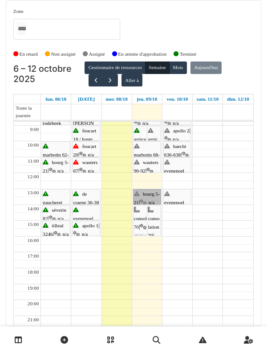
click at [148, 199] on link "bourg 5-21 | n/a 2025/09/146/07437 Vérification de la lumière dans la cuisine" at bounding box center [147, 197] width 28 height 16
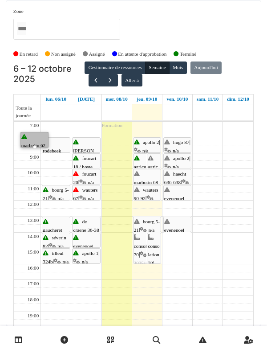
scroll to position [0, 0]
click at [102, 20] on div at bounding box center [66, 29] width 107 height 21
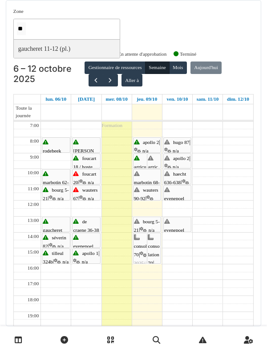
type input "*"
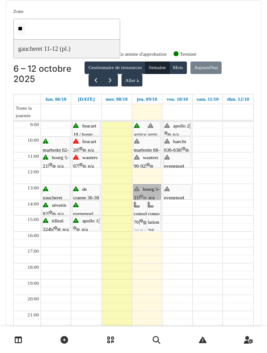
click at [147, 196] on link "bourg 5-21 | n/a 2025/09/146/07437 Vérification de la lumière dans la cuisine" at bounding box center [147, 192] width 28 height 16
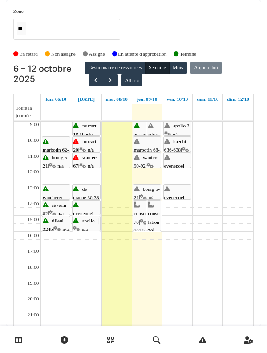
click at [109, 94] on link "mer. 08/10" at bounding box center [116, 98] width 25 height 9
click at [105, 86] on button "button" at bounding box center [110, 80] width 15 height 13
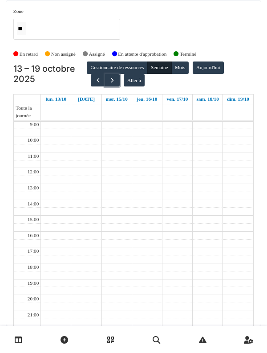
scroll to position [0, 0]
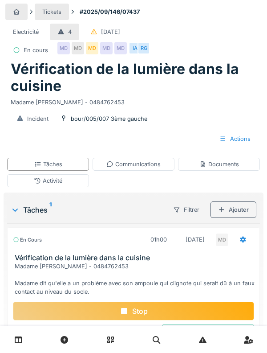
click at [35, 179] on icon at bounding box center [38, 181] width 6 height 6
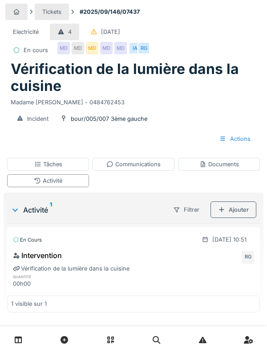
click at [240, 211] on div "Ajouter" at bounding box center [234, 209] width 46 height 16
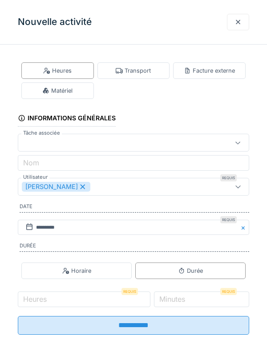
click at [130, 65] on div "Transport" at bounding box center [134, 70] width 73 height 16
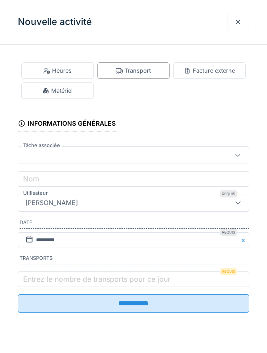
click at [90, 277] on label "Entrez le nombre de transports pour ce jour" at bounding box center [96, 278] width 151 height 11
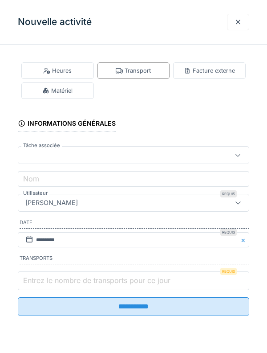
click at [90, 277] on input "Entrez le nombre de transports pour ce jour" at bounding box center [134, 280] width 232 height 19
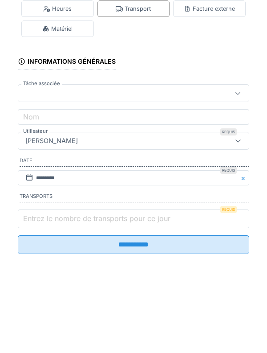
scroll to position [11, 0]
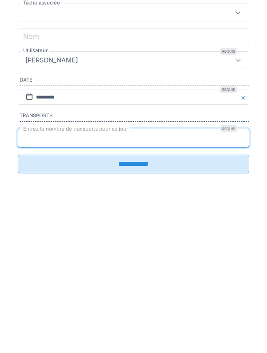
type input "*"
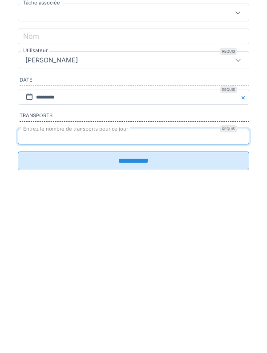
click at [150, 311] on input "**********" at bounding box center [134, 303] width 232 height 19
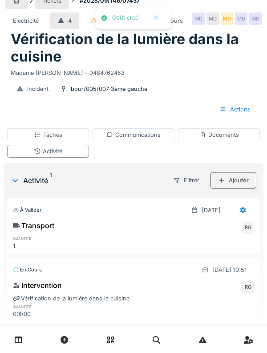
click at [29, 141] on div "Tâches" at bounding box center [48, 134] width 82 height 13
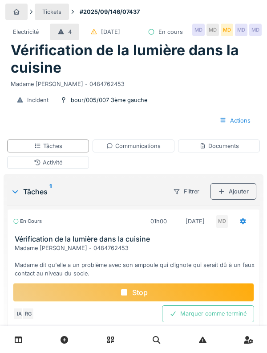
scroll to position [33, 0]
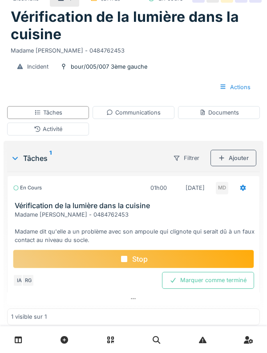
click at [158, 117] on div "Communications" at bounding box center [133, 112] width 54 height 8
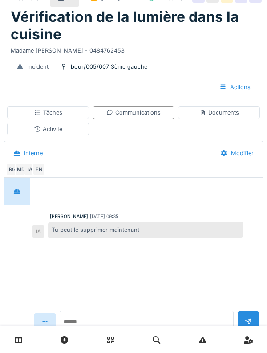
click at [215, 119] on div "Documents" at bounding box center [219, 112] width 82 height 13
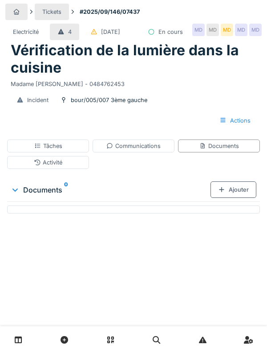
scroll to position [0, 0]
click at [119, 150] on div "Communications" at bounding box center [133, 146] width 54 height 8
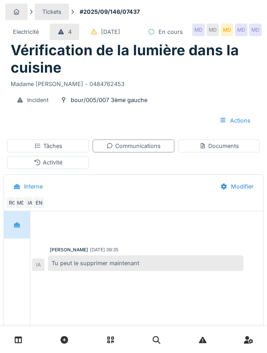
click at [32, 169] on div "Activité" at bounding box center [48, 162] width 82 height 13
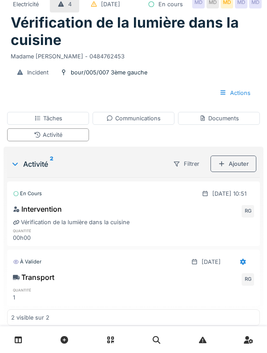
click at [144, 125] on div "Communications" at bounding box center [134, 118] width 82 height 13
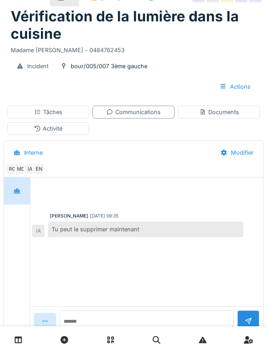
click at [28, 135] on div "Activité" at bounding box center [48, 128] width 82 height 13
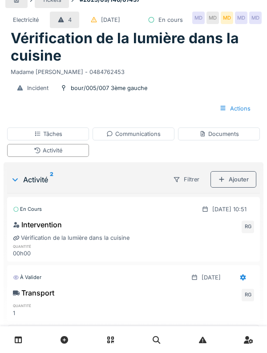
scroll to position [0, 0]
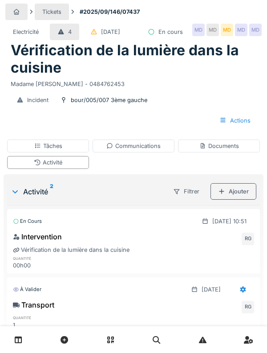
click at [148, 152] on div "Communications" at bounding box center [134, 145] width 82 height 13
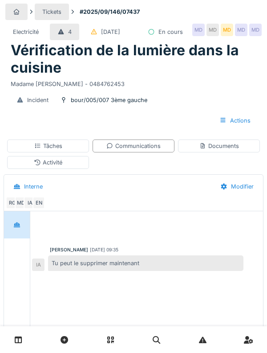
click at [27, 169] on div "Activité" at bounding box center [48, 162] width 82 height 13
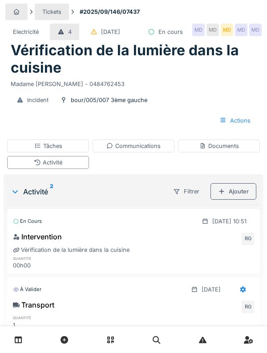
click at [29, 169] on div "Activité" at bounding box center [48, 162] width 82 height 13
click at [24, 152] on div "Tâches" at bounding box center [48, 145] width 82 height 13
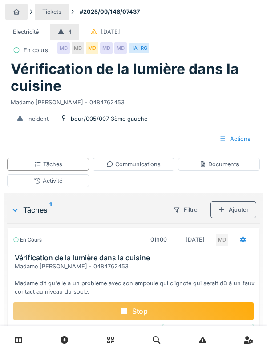
scroll to position [76, 0]
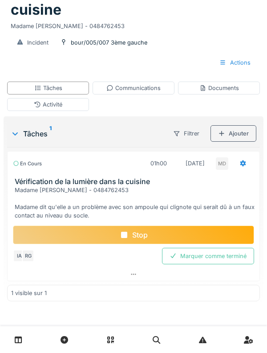
click at [46, 232] on div "Stop" at bounding box center [133, 234] width 241 height 19
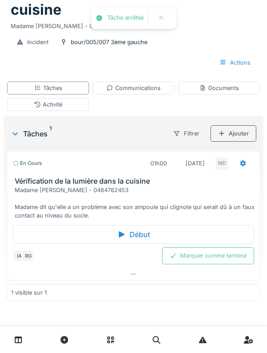
click at [24, 197] on div "Madame [PERSON_NAME] - 0484762453 Madame dit qu'elle a un problème avec son amp…" at bounding box center [135, 203] width 241 height 34
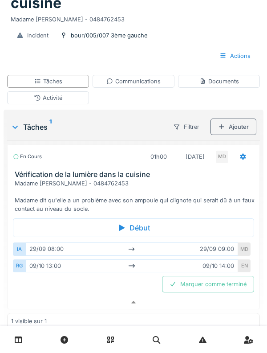
click at [31, 210] on div "Madame [PERSON_NAME] - 0484762453 Madame dit qu'elle a un problème avec son amp…" at bounding box center [135, 196] width 241 height 34
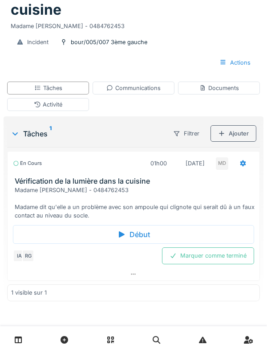
scroll to position [33, 0]
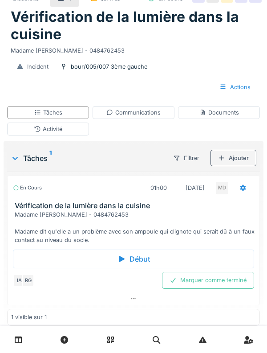
click at [24, 135] on div "Activité" at bounding box center [48, 128] width 82 height 13
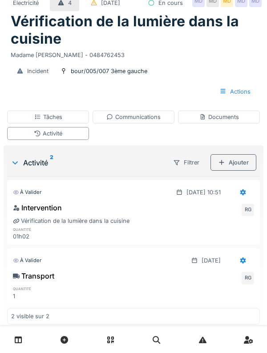
scroll to position [27, 0]
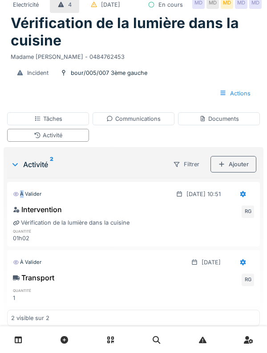
click at [191, 101] on div "Incident bour/005/007 3ème gauche Actions" at bounding box center [133, 83] width 257 height 44
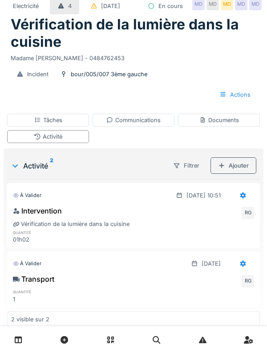
scroll to position [8, 0]
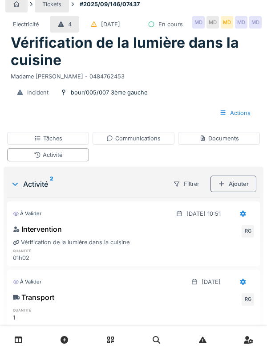
click at [33, 145] on div "Tâches" at bounding box center [48, 138] width 82 height 13
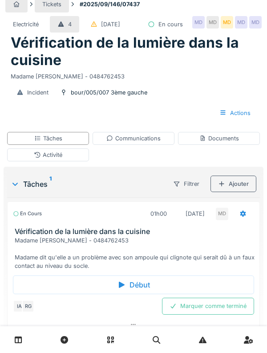
click at [106, 141] on icon at bounding box center [109, 138] width 7 height 6
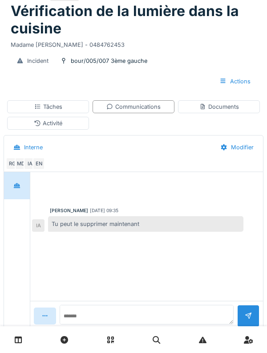
click at [23, 113] on div "Tâches" at bounding box center [48, 106] width 82 height 13
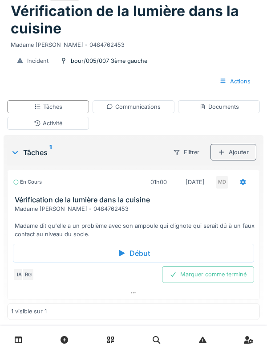
scroll to position [33, 0]
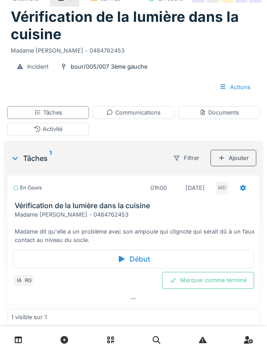
click at [26, 210] on h3 "Vérification de la lumière dans la cuisine" at bounding box center [135, 205] width 241 height 8
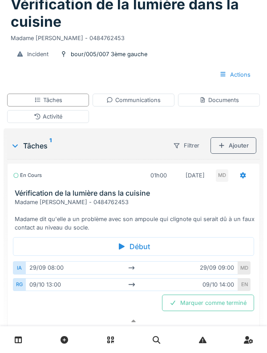
scroll to position [68, 0]
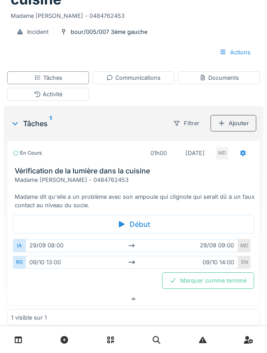
click at [28, 157] on div "En cours" at bounding box center [27, 153] width 29 height 8
click at [202, 104] on div "Tâches Communications Documents Activité" at bounding box center [134, 86] width 260 height 37
click at [200, 81] on icon at bounding box center [203, 78] width 7 height 6
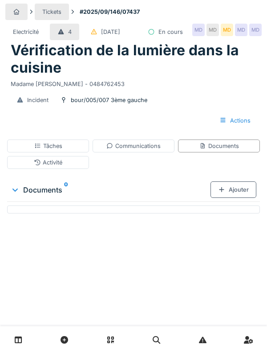
scroll to position [0, 0]
click at [47, 167] on div "Activité" at bounding box center [48, 162] width 29 height 8
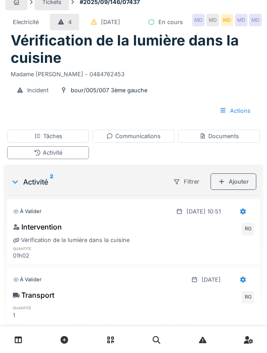
scroll to position [28, 0]
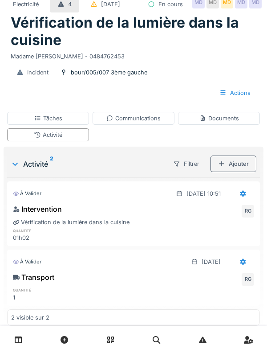
click at [217, 172] on div "Ajouter" at bounding box center [234, 163] width 46 height 16
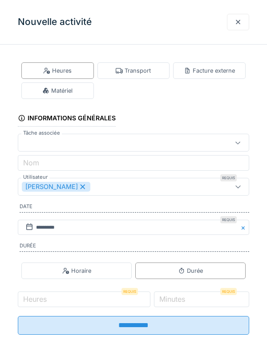
click at [32, 93] on div "Matériel" at bounding box center [57, 90] width 73 height 16
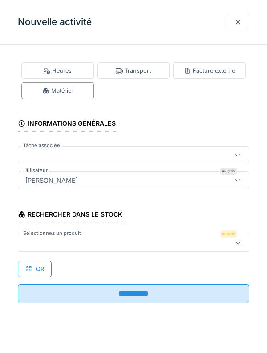
click at [47, 244] on div at bounding box center [119, 243] width 194 height 10
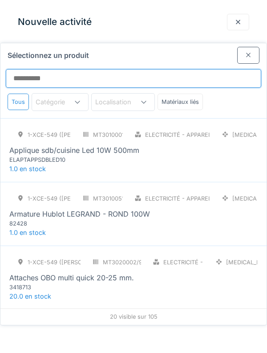
click at [43, 69] on input "Sélectionnez un produit" at bounding box center [134, 78] width 256 height 19
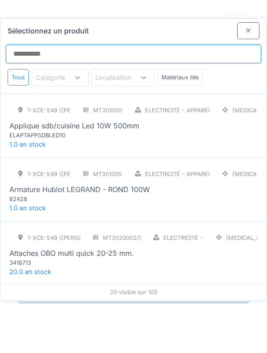
scroll to position [0, 0]
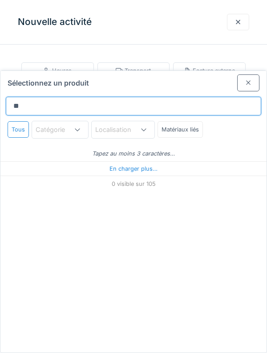
type input "***"
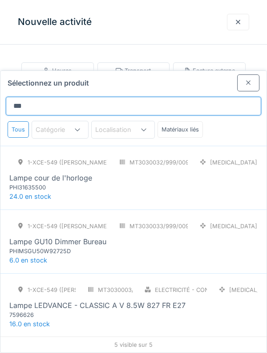
scroll to position [94, 0]
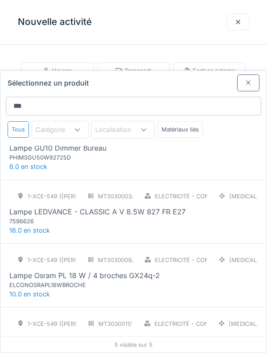
click at [31, 188] on div "1-XCE-549 ([PERSON_NAME])" at bounding box center [42, 196] width 67 height 16
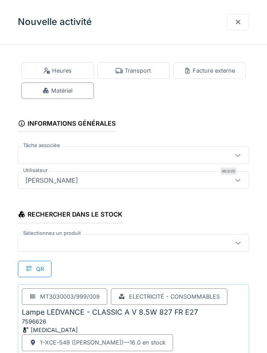
scroll to position [82, 0]
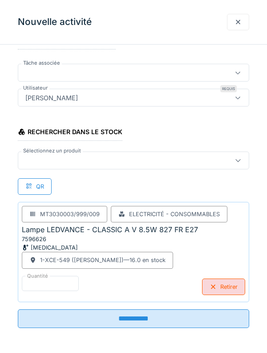
click at [49, 316] on input "**********" at bounding box center [134, 318] width 232 height 19
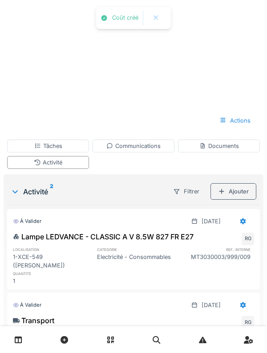
scroll to position [0, 0]
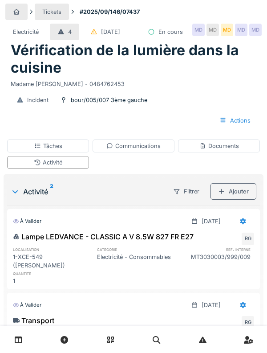
click at [31, 152] on div "Tâches" at bounding box center [48, 145] width 82 height 13
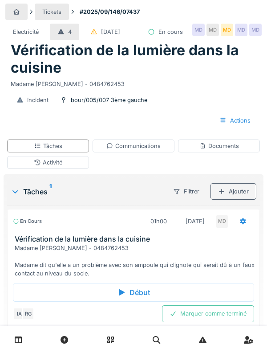
click at [27, 169] on div "Activité" at bounding box center [48, 162] width 82 height 13
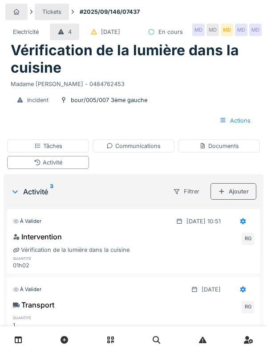
click at [26, 152] on div "Tâches" at bounding box center [48, 145] width 82 height 13
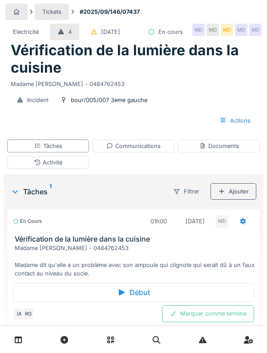
click at [125, 150] on div "Communications" at bounding box center [133, 146] width 54 height 8
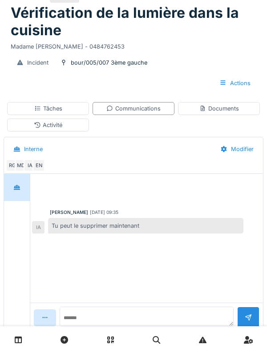
scroll to position [41, 0]
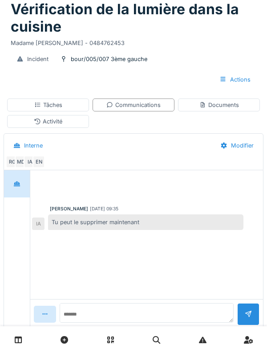
click at [17, 111] on div "Tâches" at bounding box center [48, 104] width 82 height 13
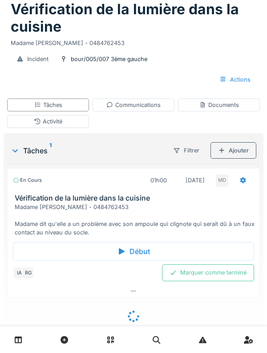
scroll to position [33, 0]
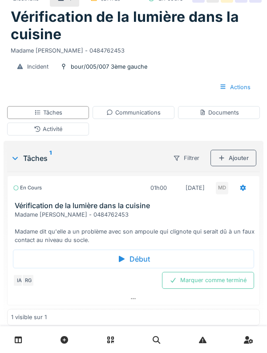
click at [21, 135] on div "Activité" at bounding box center [48, 128] width 82 height 13
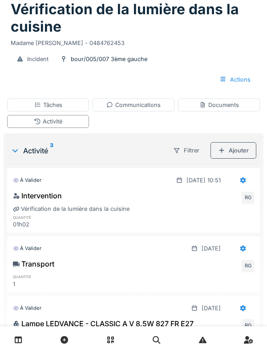
click at [29, 128] on div "Activité" at bounding box center [48, 121] width 82 height 13
click at [117, 131] on div "Tâches Communications Documents Activité" at bounding box center [134, 113] width 260 height 37
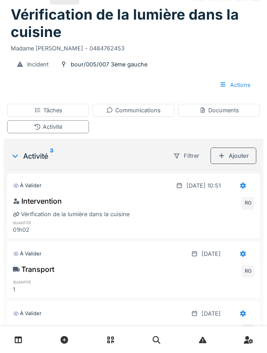
scroll to position [40, 0]
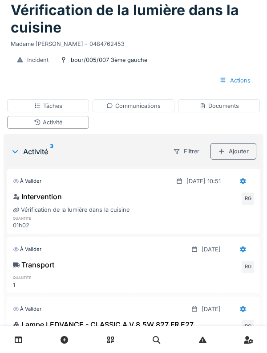
click at [207, 112] on div "Documents" at bounding box center [219, 105] width 82 height 13
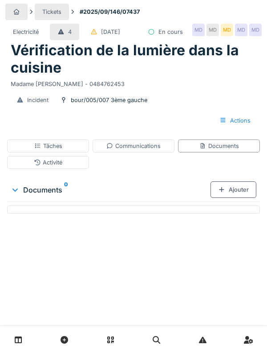
click at [120, 150] on div "Communications" at bounding box center [133, 146] width 54 height 8
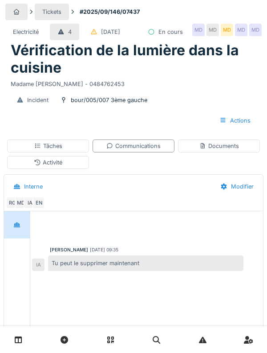
click at [33, 152] on div "Tâches" at bounding box center [48, 145] width 82 height 13
